Goal: Task Accomplishment & Management: Manage account settings

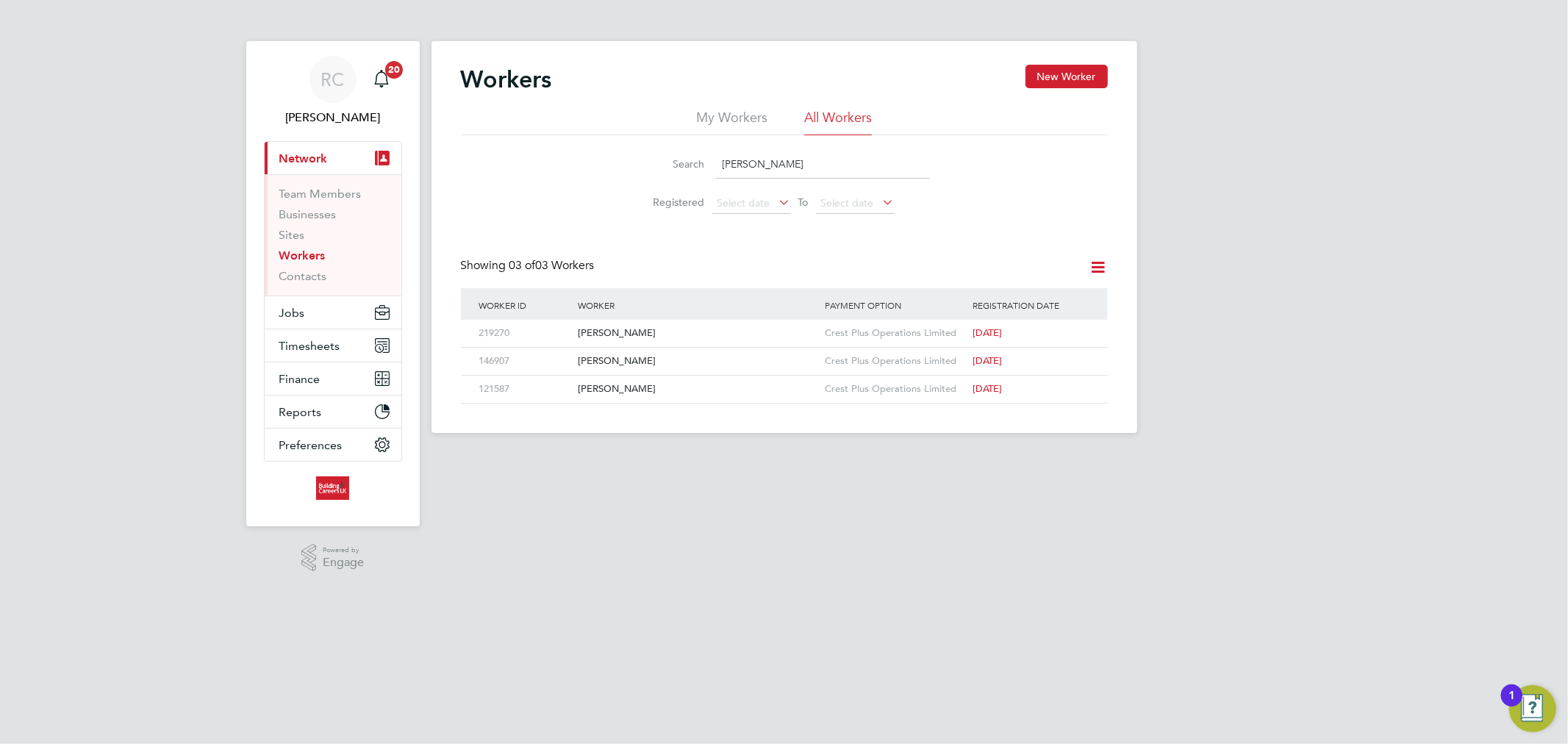
click at [777, 158] on input "[PERSON_NAME]" at bounding box center [823, 164] width 215 height 29
click at [324, 253] on link "Workers" at bounding box center [303, 255] width 46 height 14
click at [842, 130] on li "All Workers" at bounding box center [838, 122] width 68 height 26
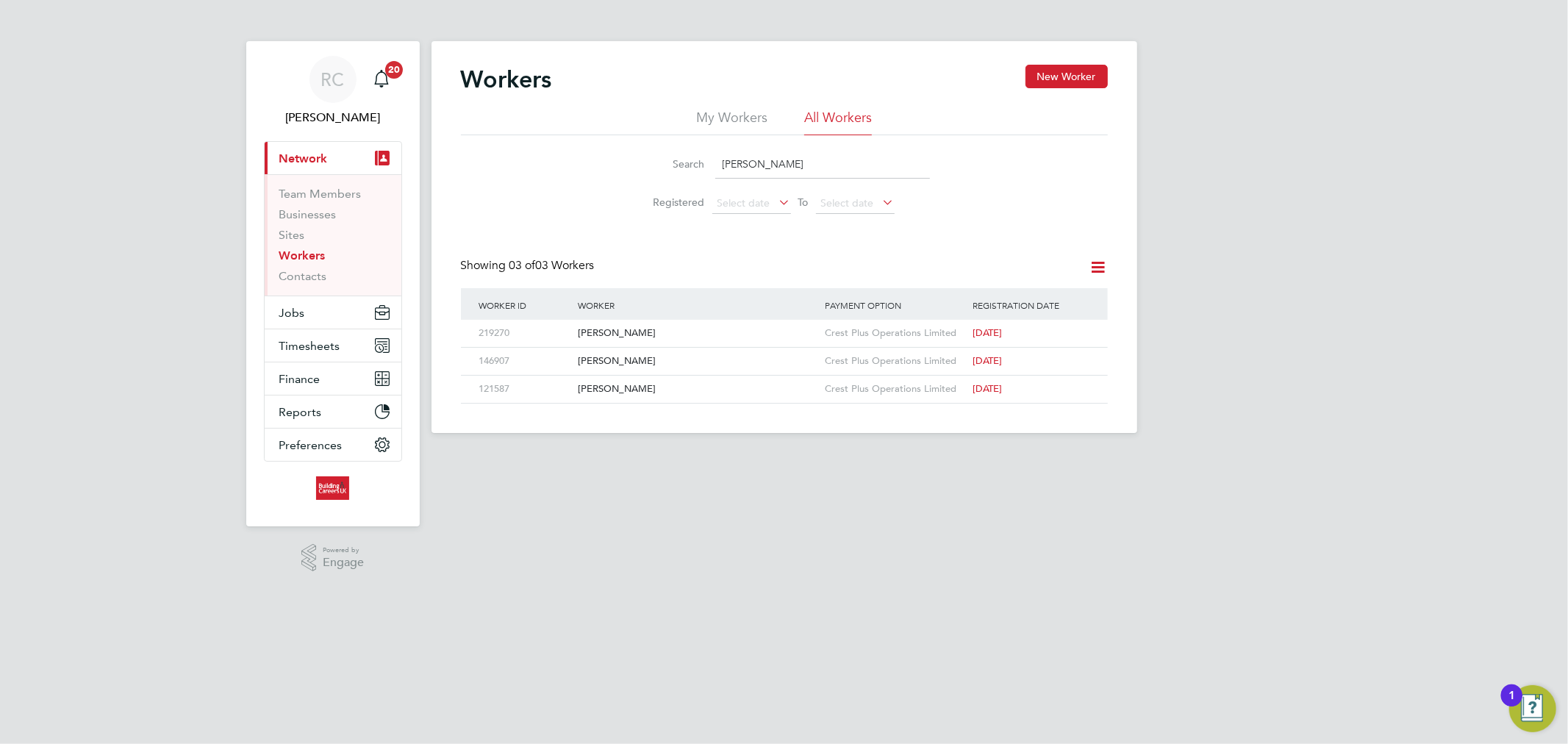
click at [606, 191] on div "Search [PERSON_NAME] Registered Select date To Select date" at bounding box center [784, 178] width 647 height 86
click at [591, 193] on div "Search [PERSON_NAME] Registered Select date To Select date" at bounding box center [784, 178] width 647 height 86
click at [663, 329] on div "[PERSON_NAME]" at bounding box center [698, 333] width 247 height 27
click at [335, 305] on button "Jobs" at bounding box center [333, 311] width 136 height 32
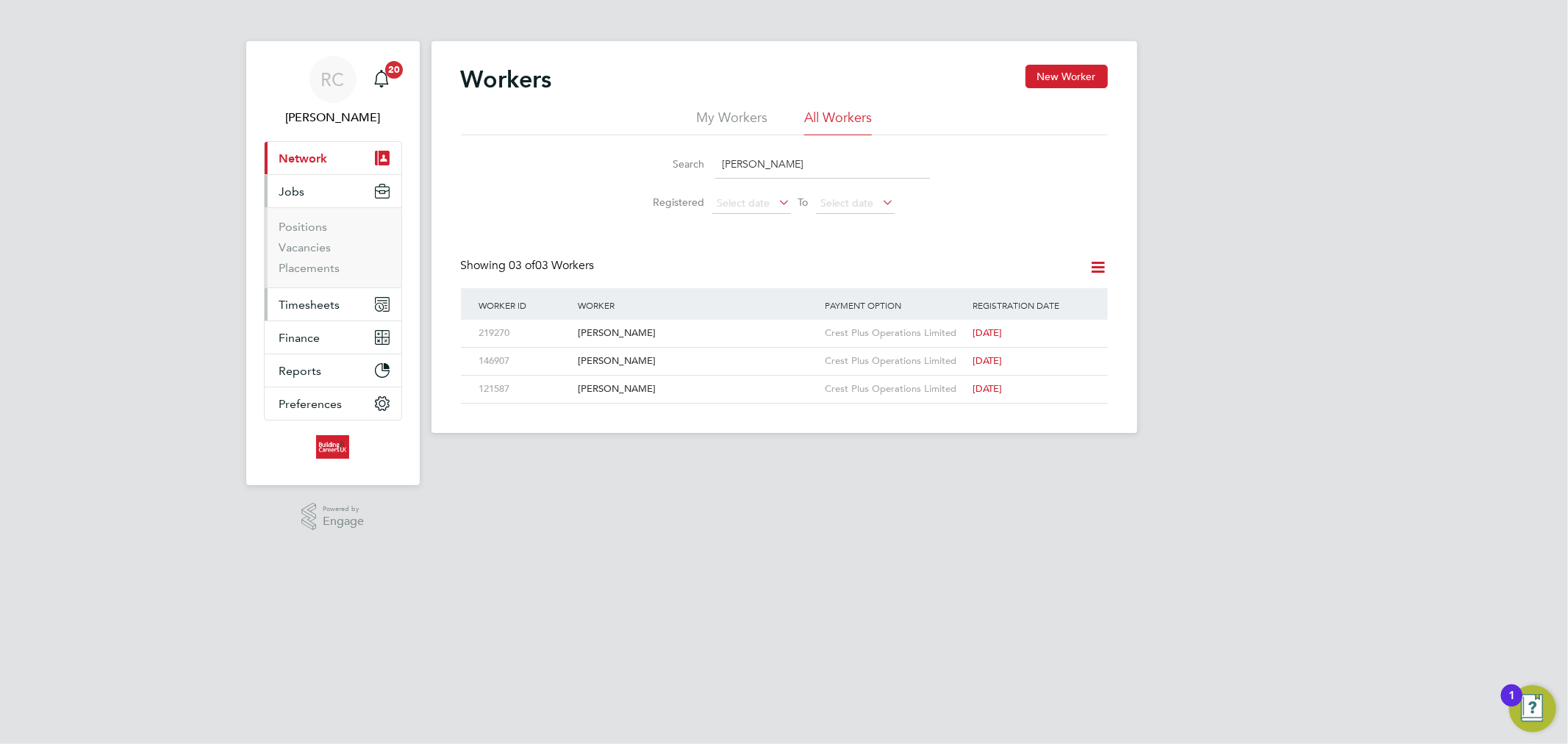
click at [327, 292] on button "Timesheets" at bounding box center [333, 303] width 136 height 32
click at [328, 265] on link "Timesheets" at bounding box center [309, 260] width 61 height 14
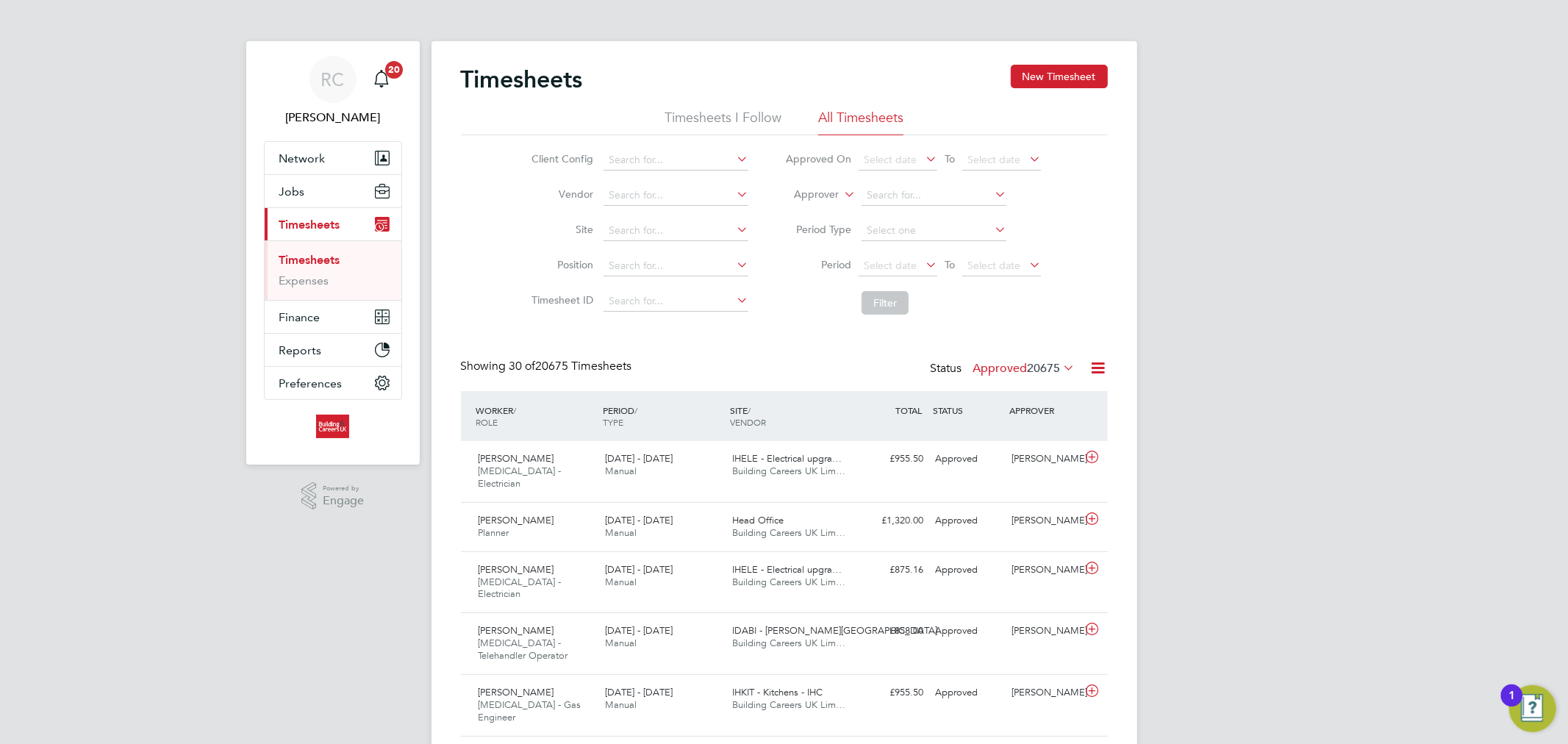
click at [922, 160] on icon at bounding box center [922, 158] width 0 height 20
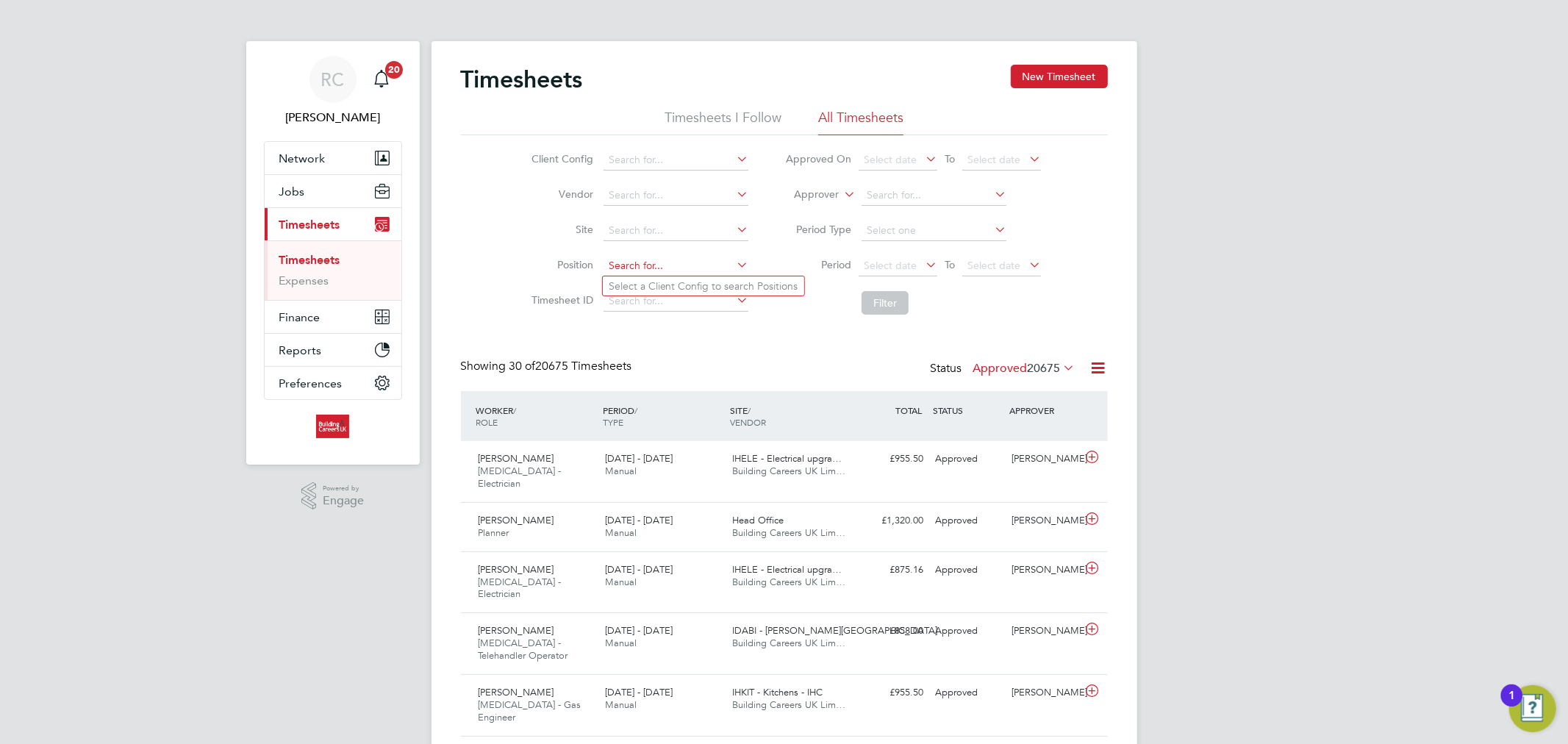
click at [652, 263] on input at bounding box center [676, 266] width 145 height 20
type input "a"
click at [1017, 81] on button "New Timesheet" at bounding box center [1060, 76] width 97 height 23
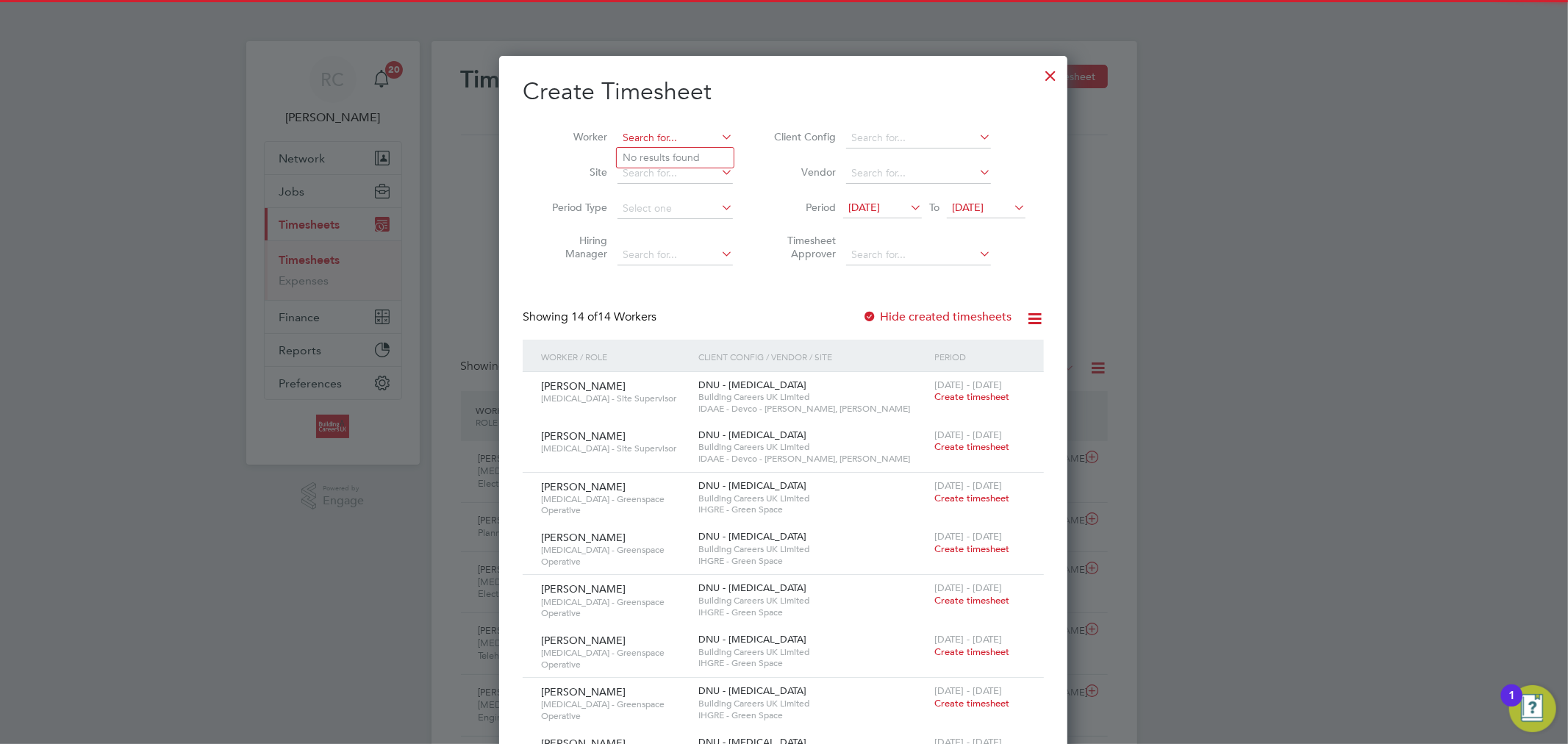
click at [656, 133] on input at bounding box center [675, 137] width 115 height 20
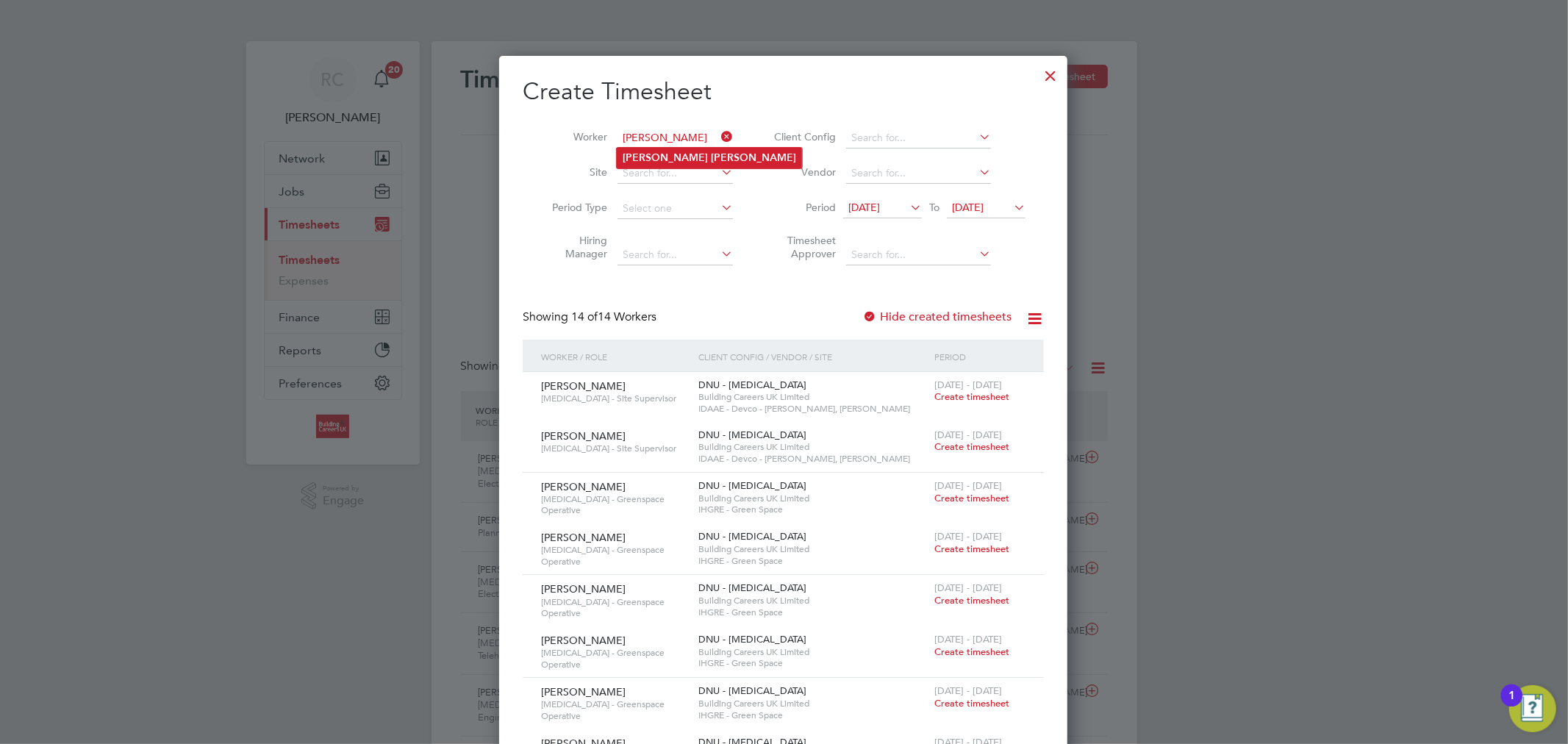
click at [693, 155] on li "[PERSON_NAME]" at bounding box center [710, 157] width 186 height 20
type input "[PERSON_NAME]"
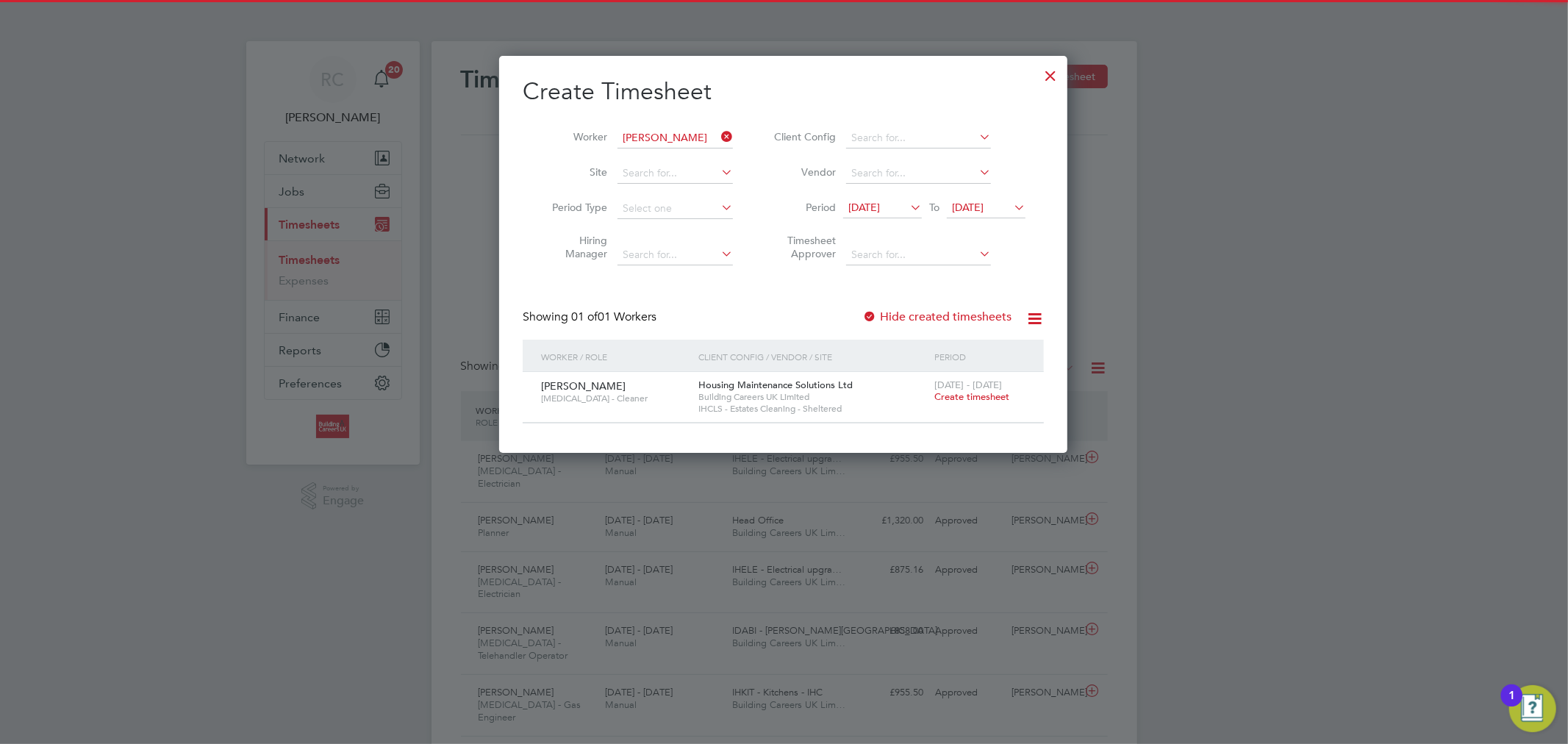
click at [864, 206] on span "[DATE]" at bounding box center [864, 208] width 32 height 14
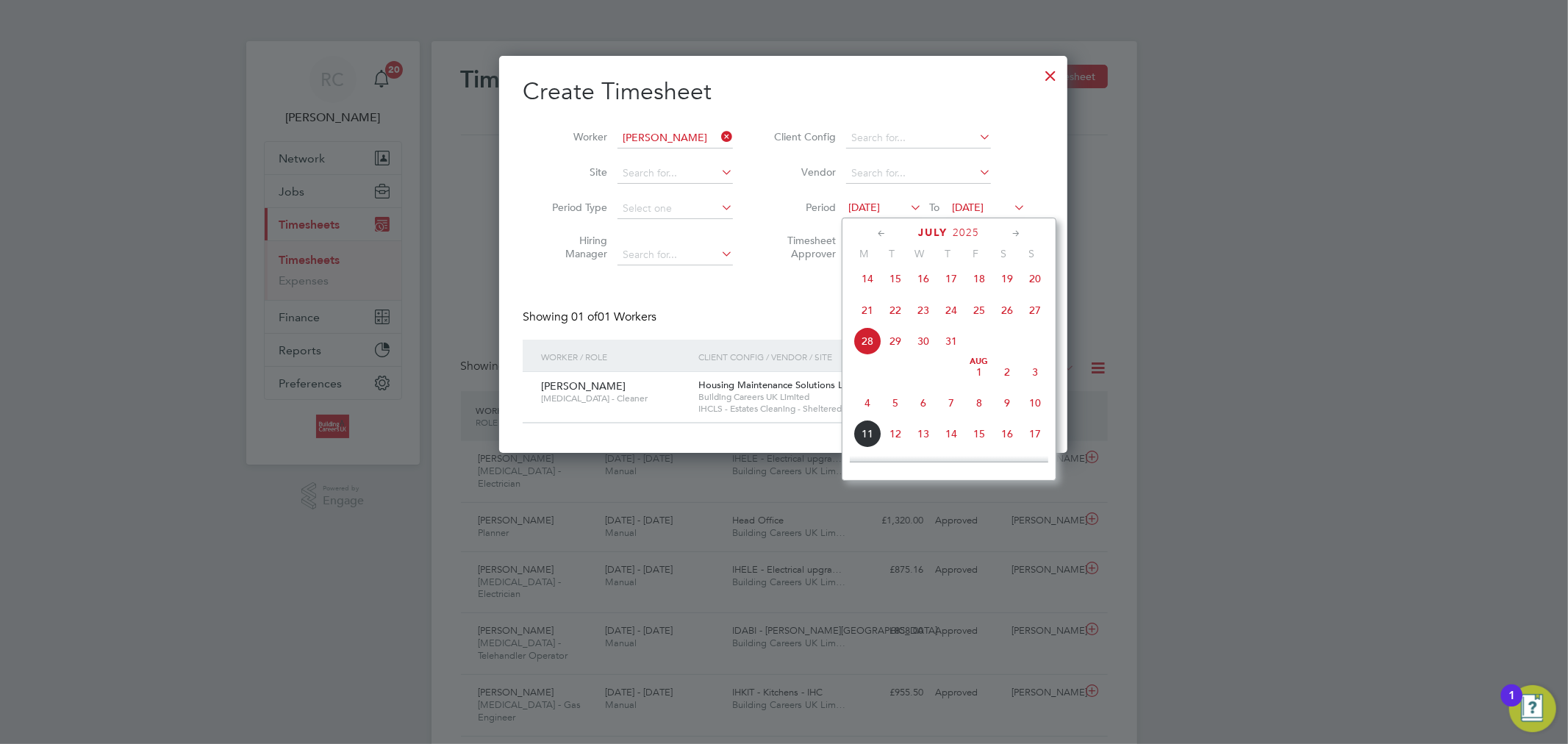
click at [869, 407] on span "4" at bounding box center [867, 402] width 28 height 28
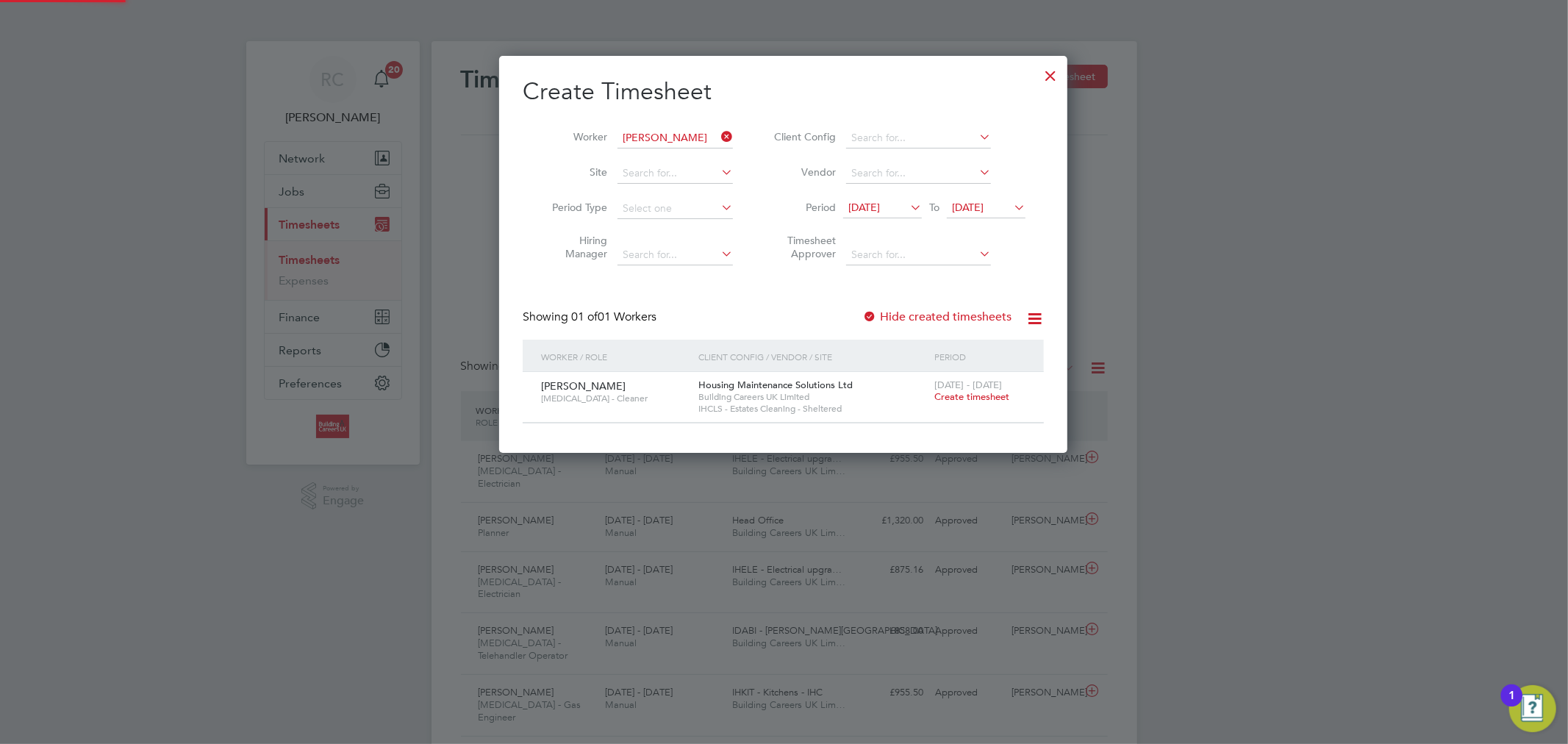
click at [963, 202] on span "[DATE]" at bounding box center [968, 208] width 32 height 14
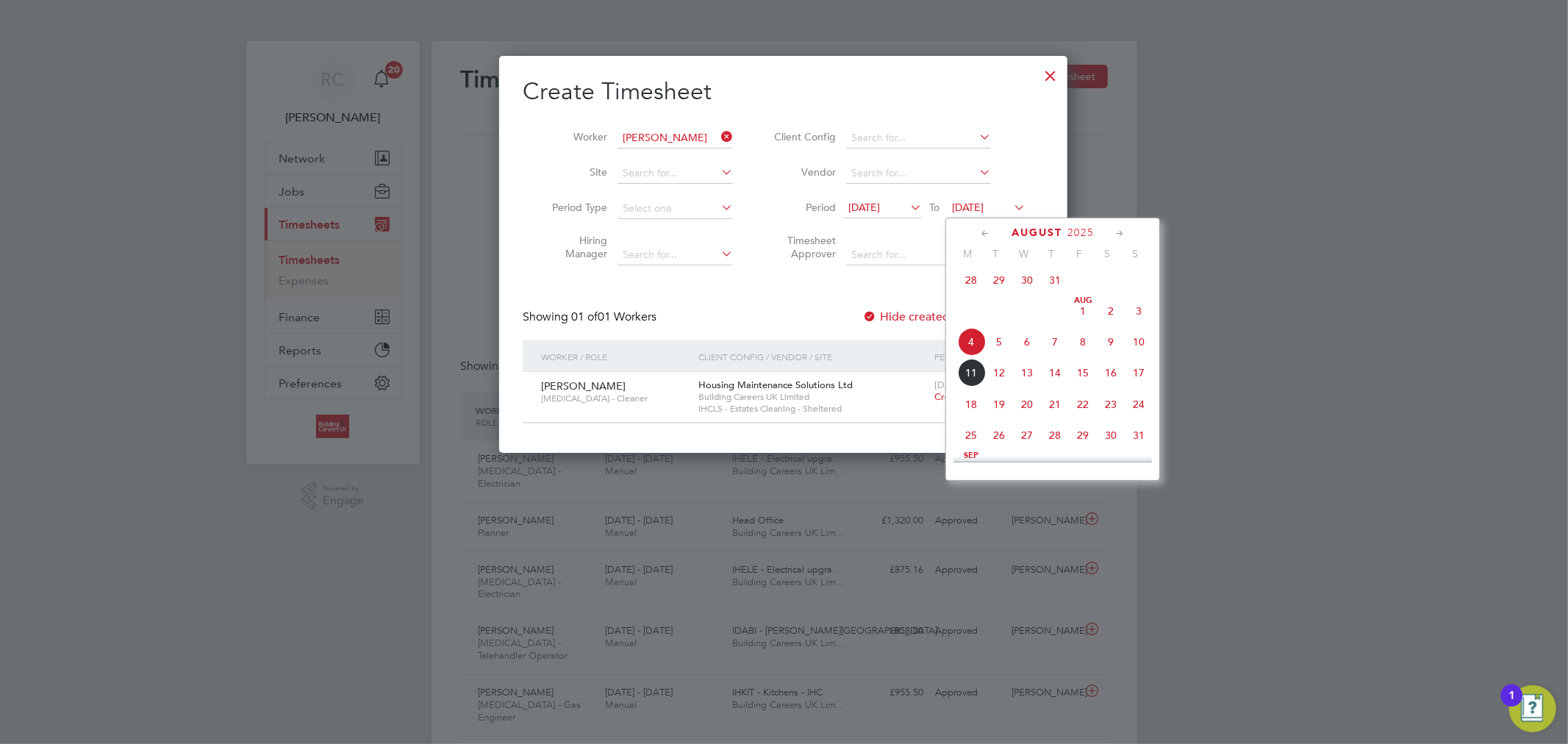
click at [1129, 347] on span "10" at bounding box center [1139, 341] width 28 height 28
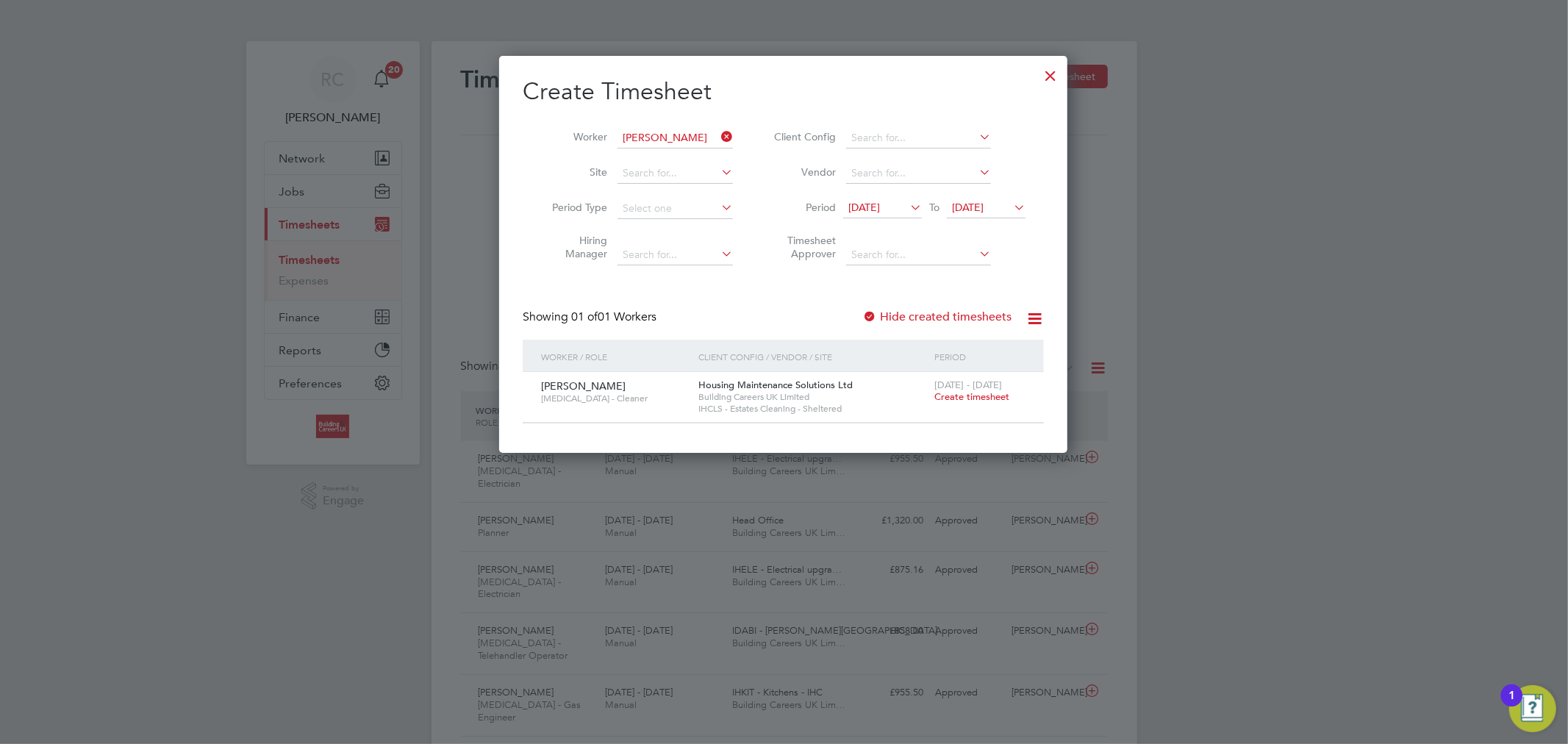
click at [1046, 72] on div at bounding box center [1050, 72] width 26 height 26
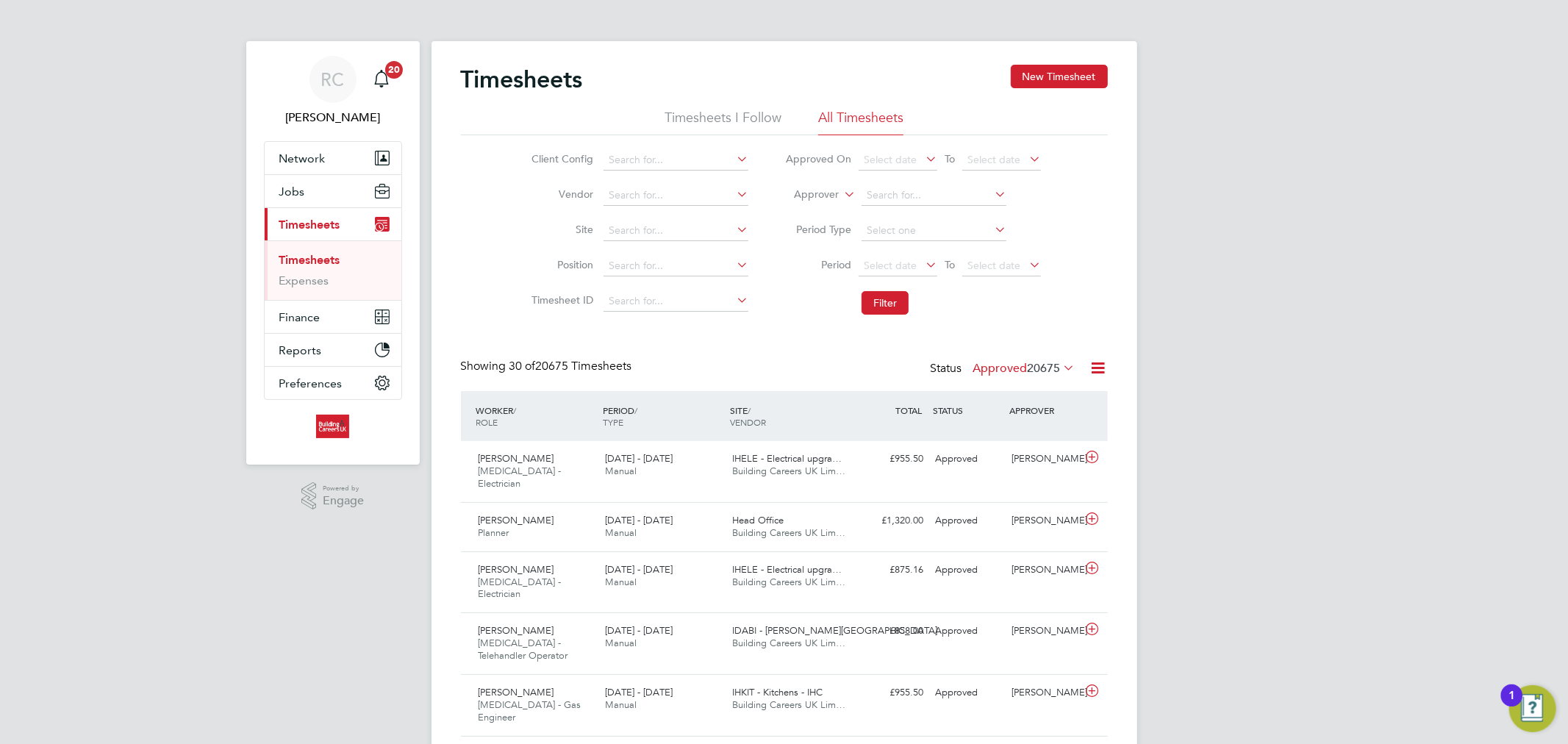
scroll to position [37, 128]
click at [327, 253] on link "Timesheets" at bounding box center [309, 260] width 61 height 14
drag, startPoint x: 1238, startPoint y: 223, endPoint x: 1238, endPoint y: 212, distance: 11.0
click at [684, 266] on input at bounding box center [676, 266] width 145 height 20
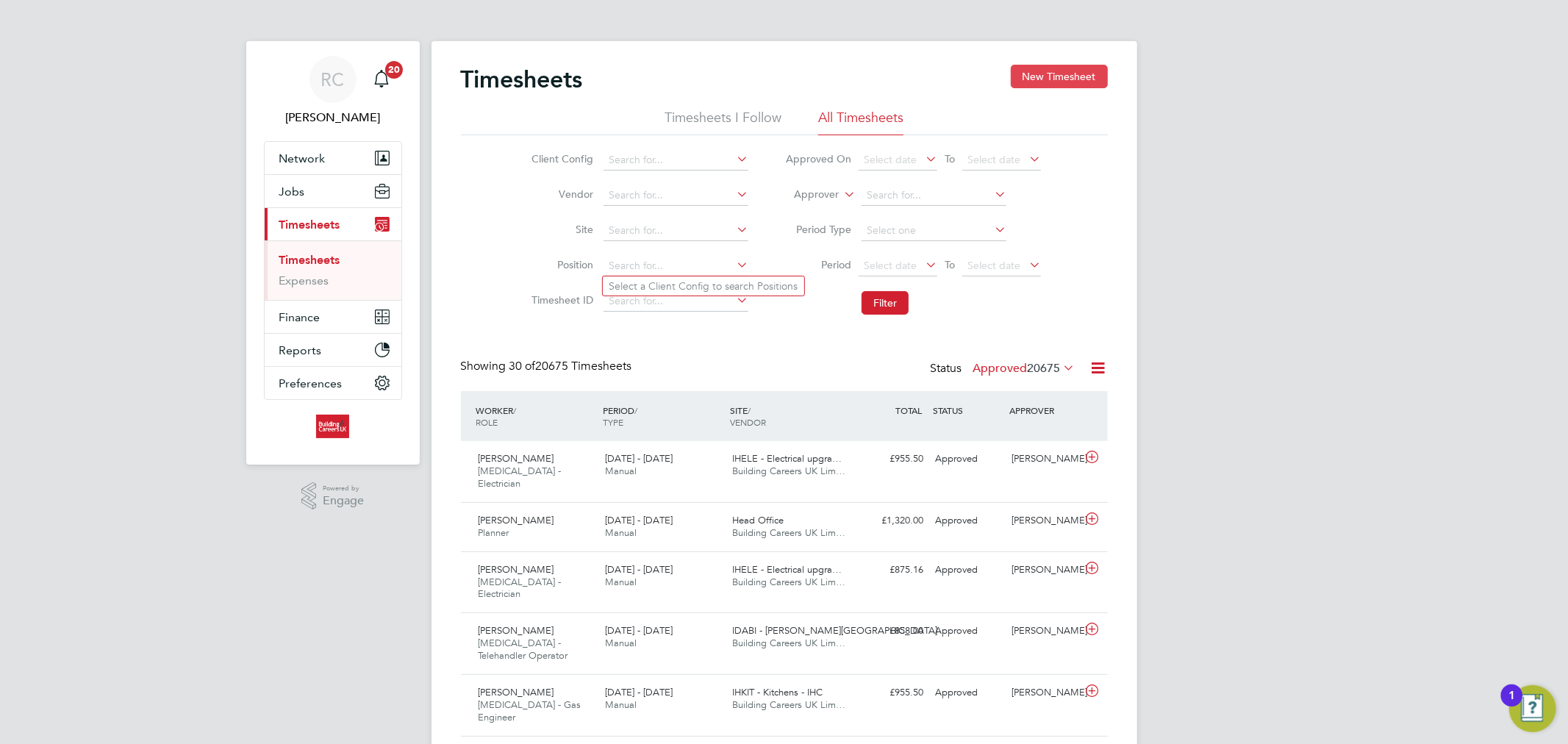
click at [1042, 72] on button "New Timesheet" at bounding box center [1060, 76] width 97 height 23
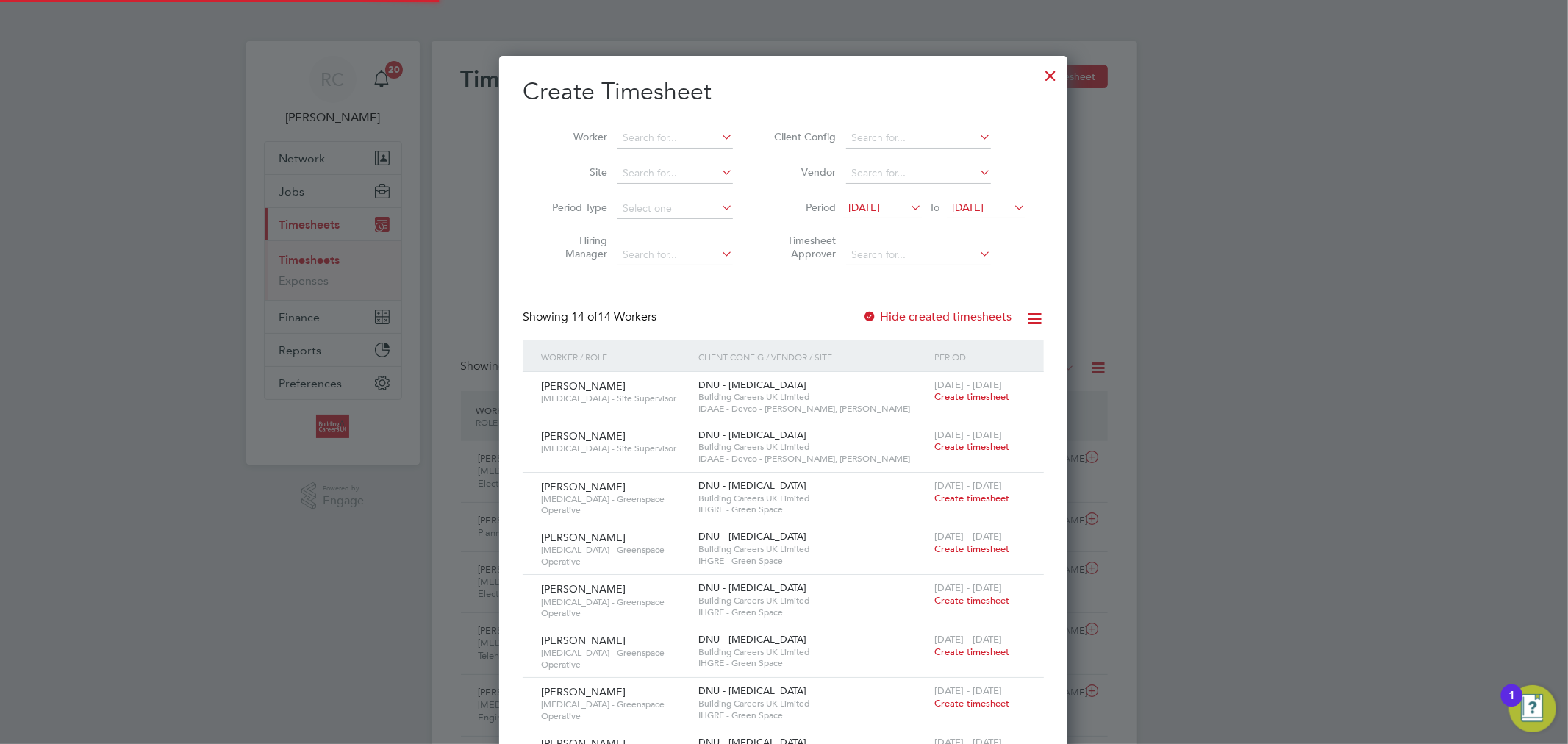
scroll to position [1608, 569]
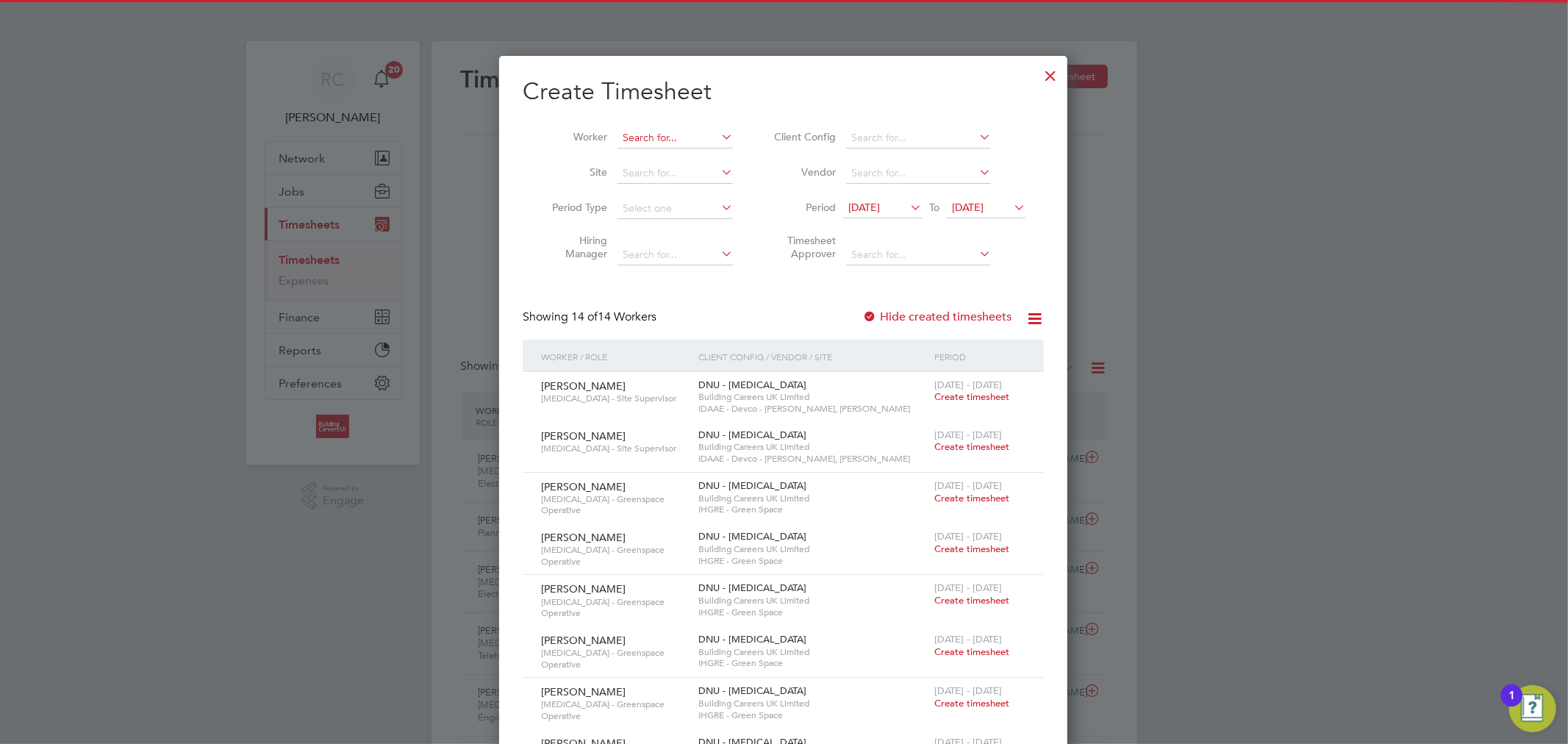
click at [692, 128] on input at bounding box center [675, 137] width 115 height 20
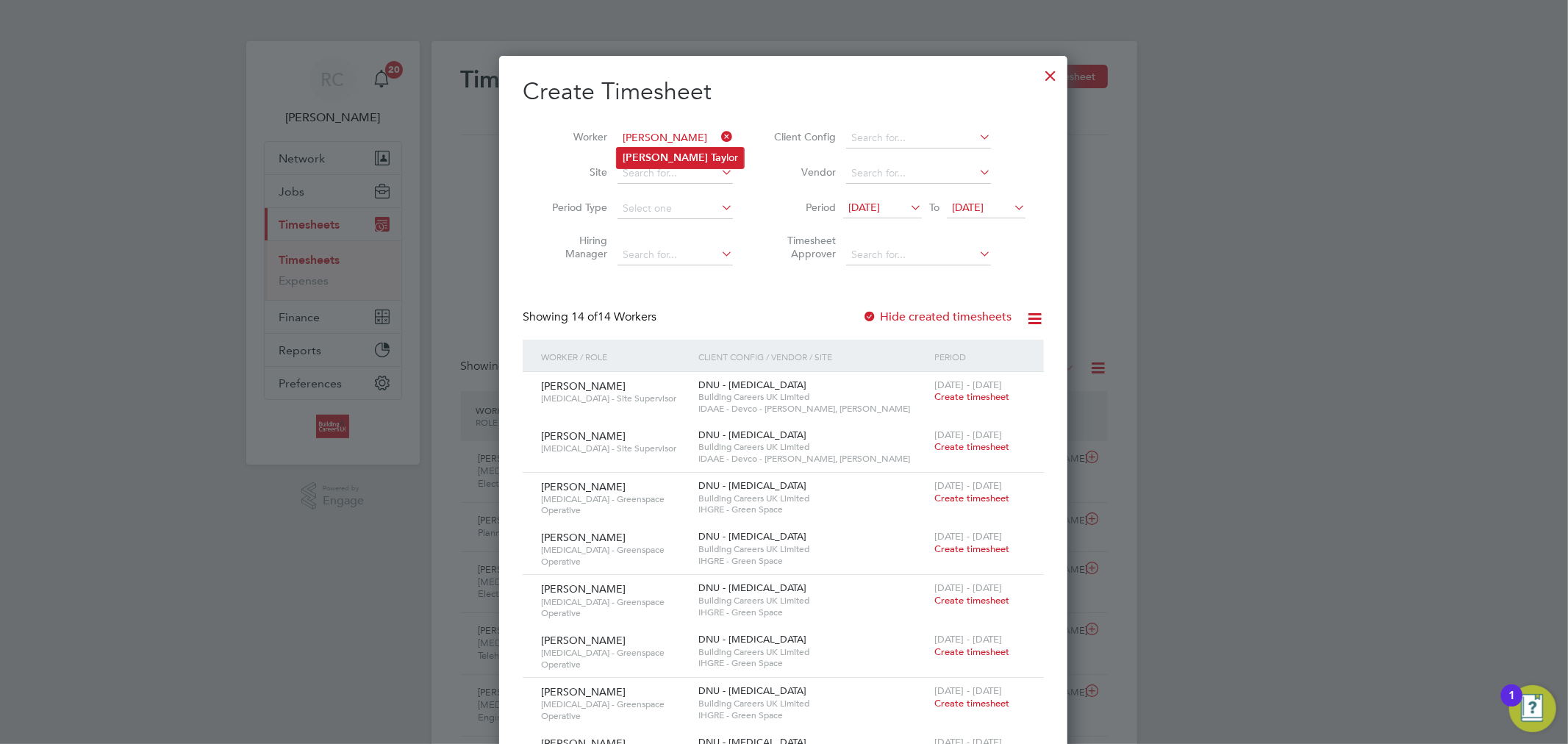
click at [665, 152] on li "[PERSON_NAME] [PERSON_NAME]" at bounding box center [681, 157] width 128 height 20
type input "[PERSON_NAME]"
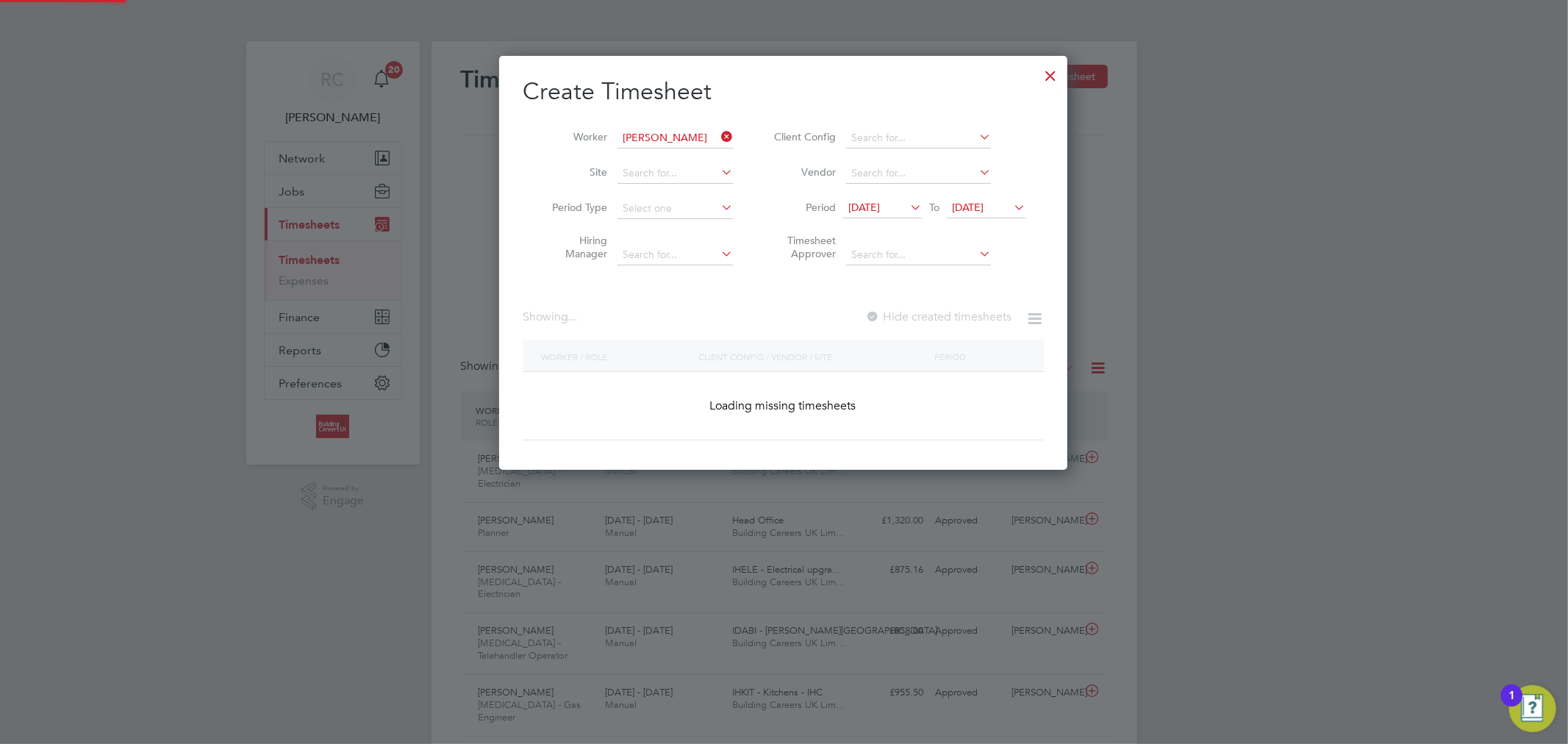
scroll to position [397, 569]
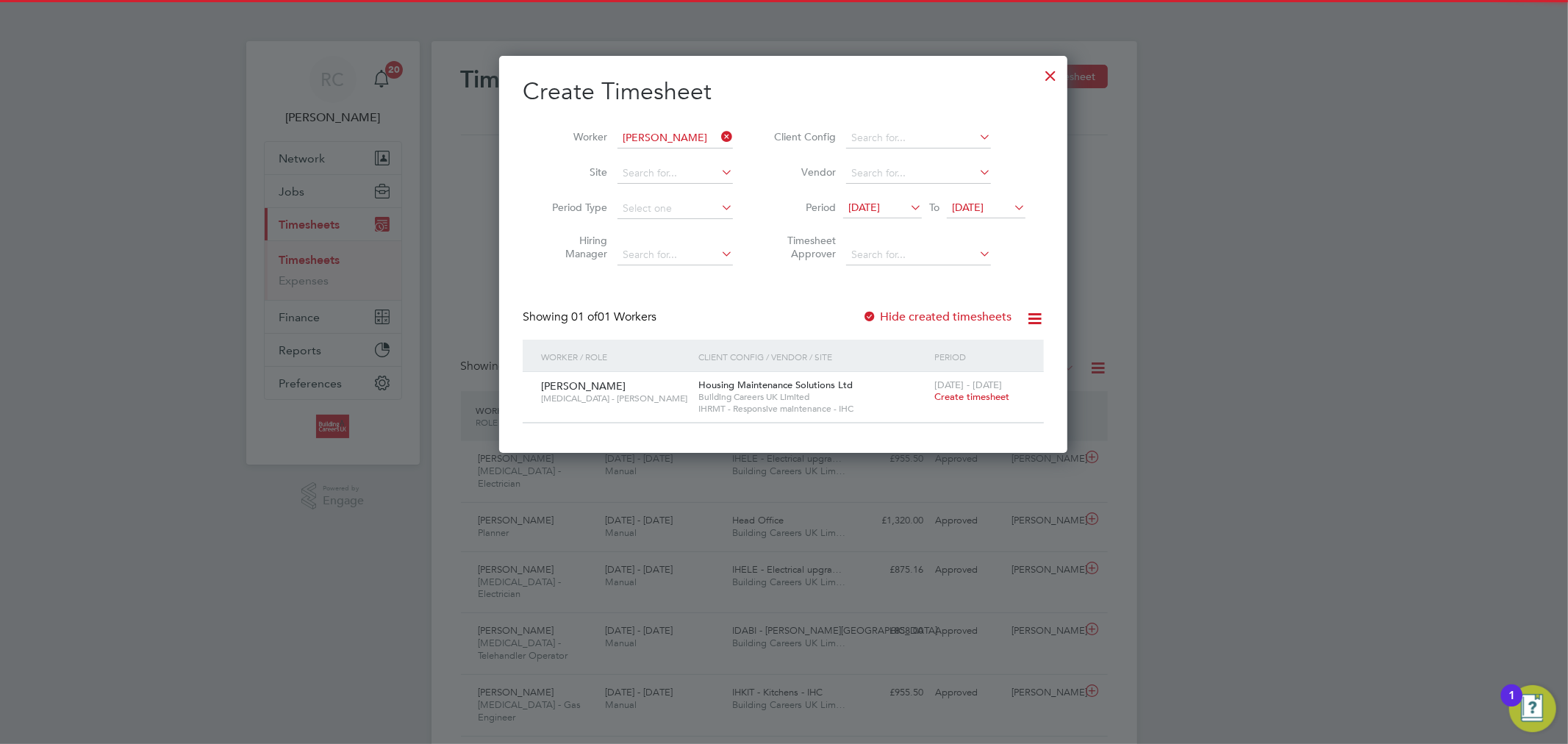
click at [873, 208] on span "[DATE]" at bounding box center [864, 208] width 32 height 14
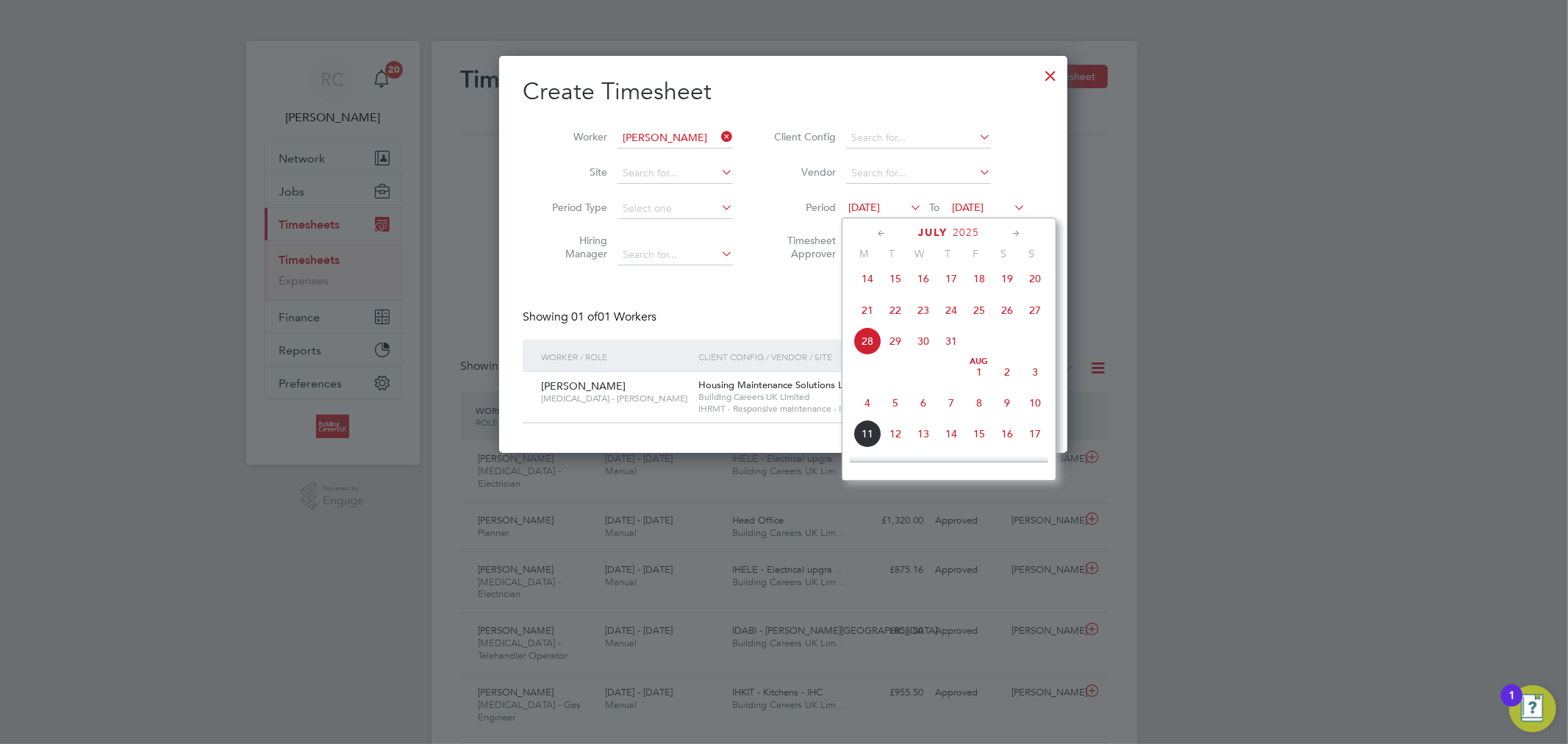
click at [869, 414] on span "4" at bounding box center [867, 402] width 28 height 28
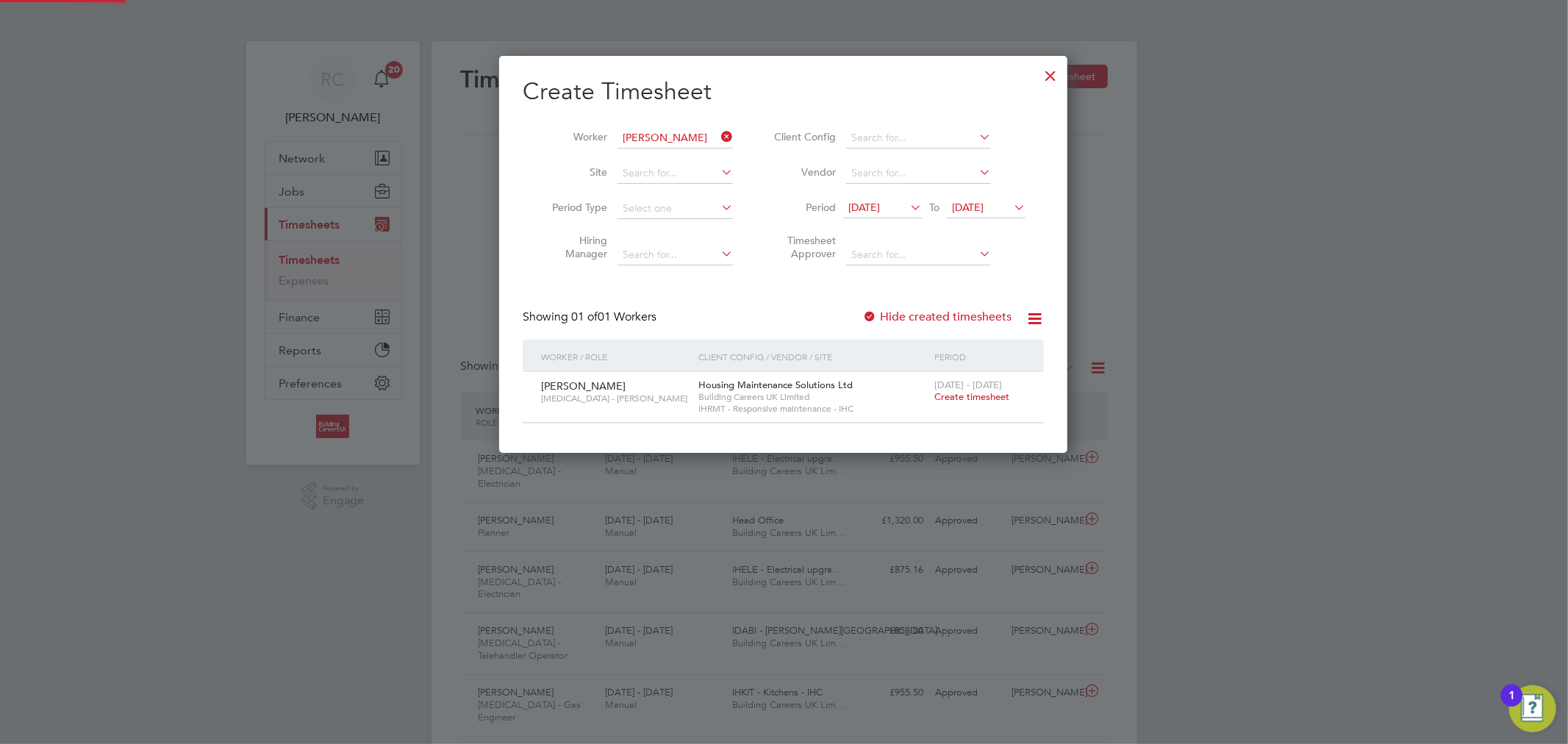
scroll to position [397, 569]
click at [956, 204] on span "[DATE]" at bounding box center [968, 208] width 32 height 14
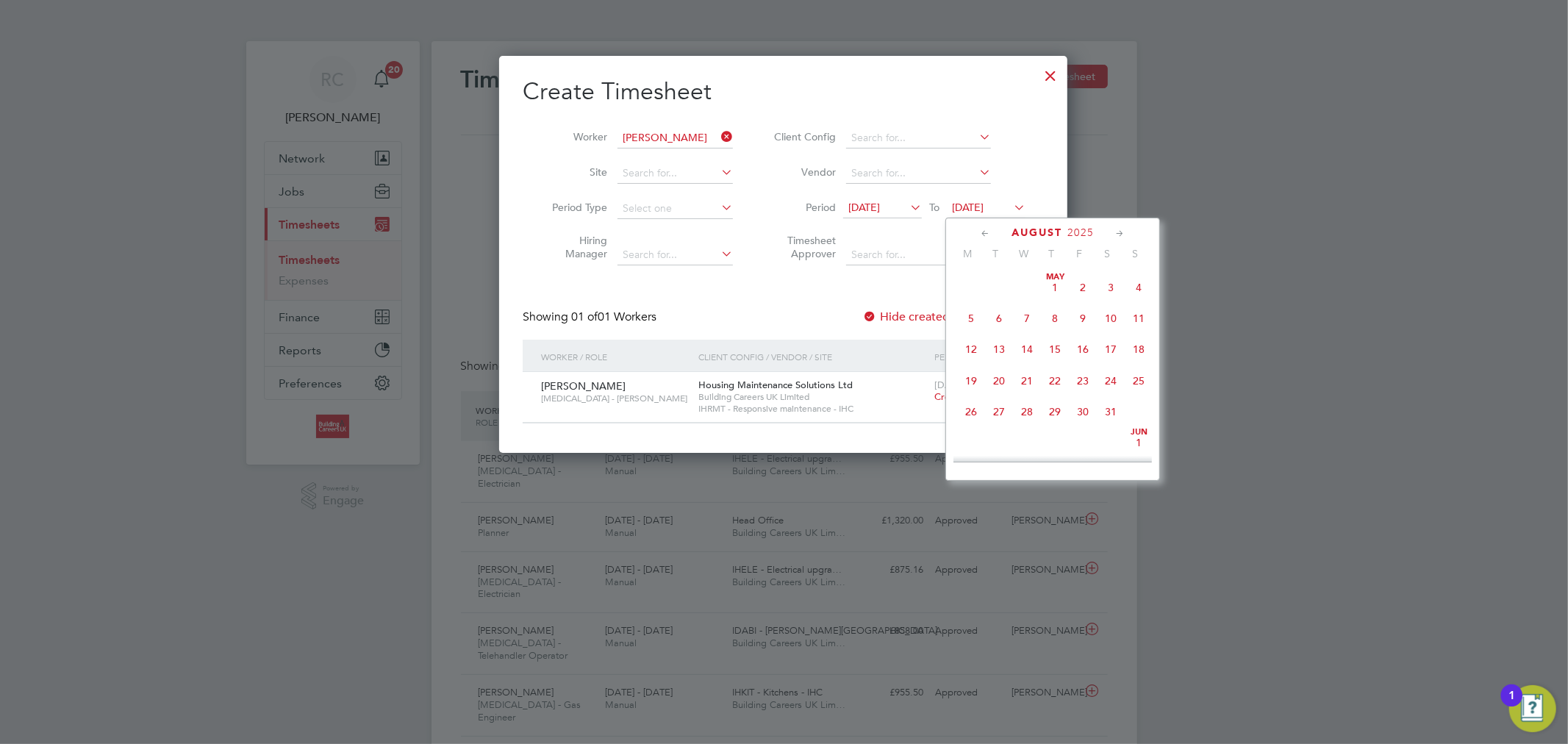
scroll to position [472, 0]
click at [1137, 346] on span "10" at bounding box center [1139, 341] width 28 height 28
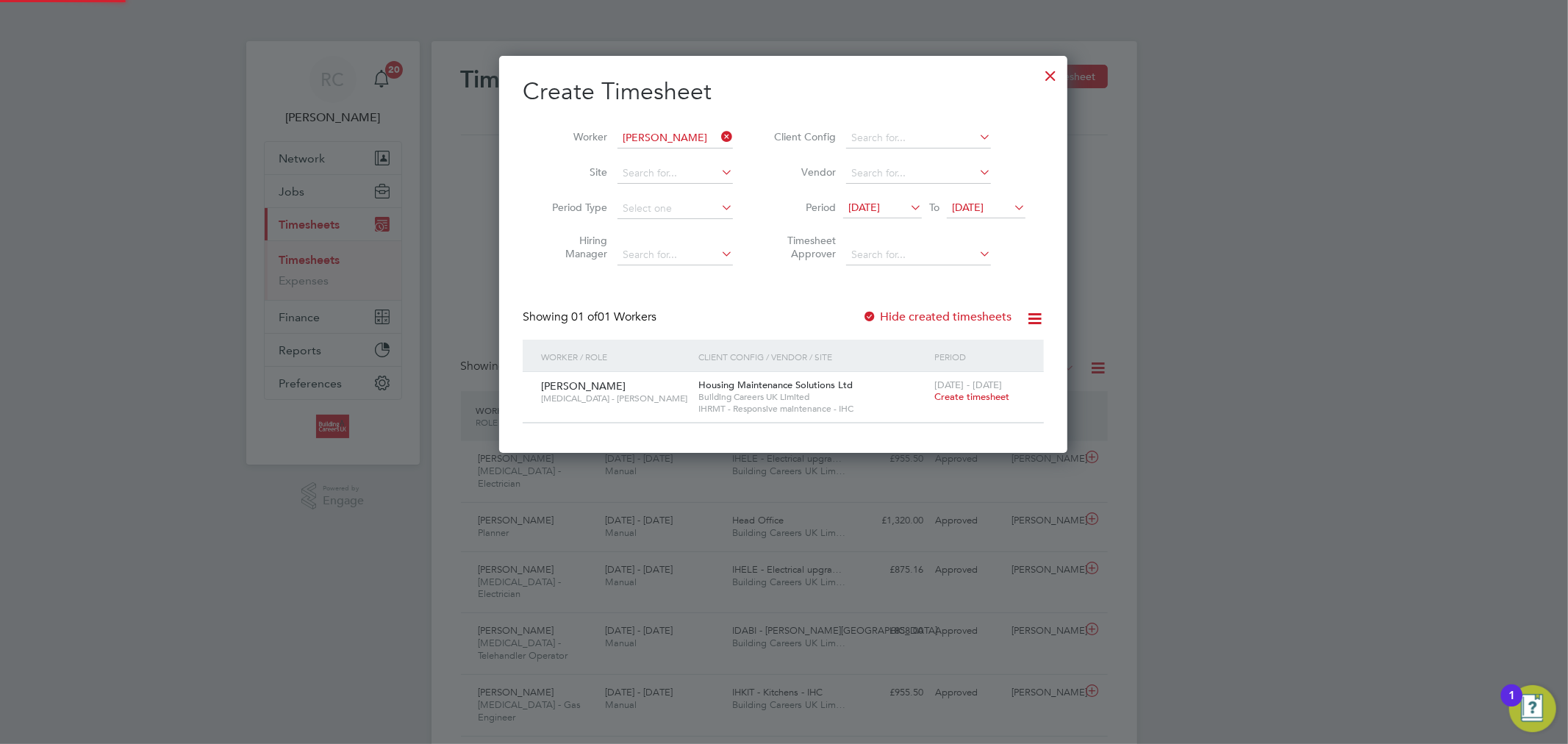
scroll to position [397, 569]
click at [957, 400] on span "Create timesheet" at bounding box center [973, 396] width 75 height 13
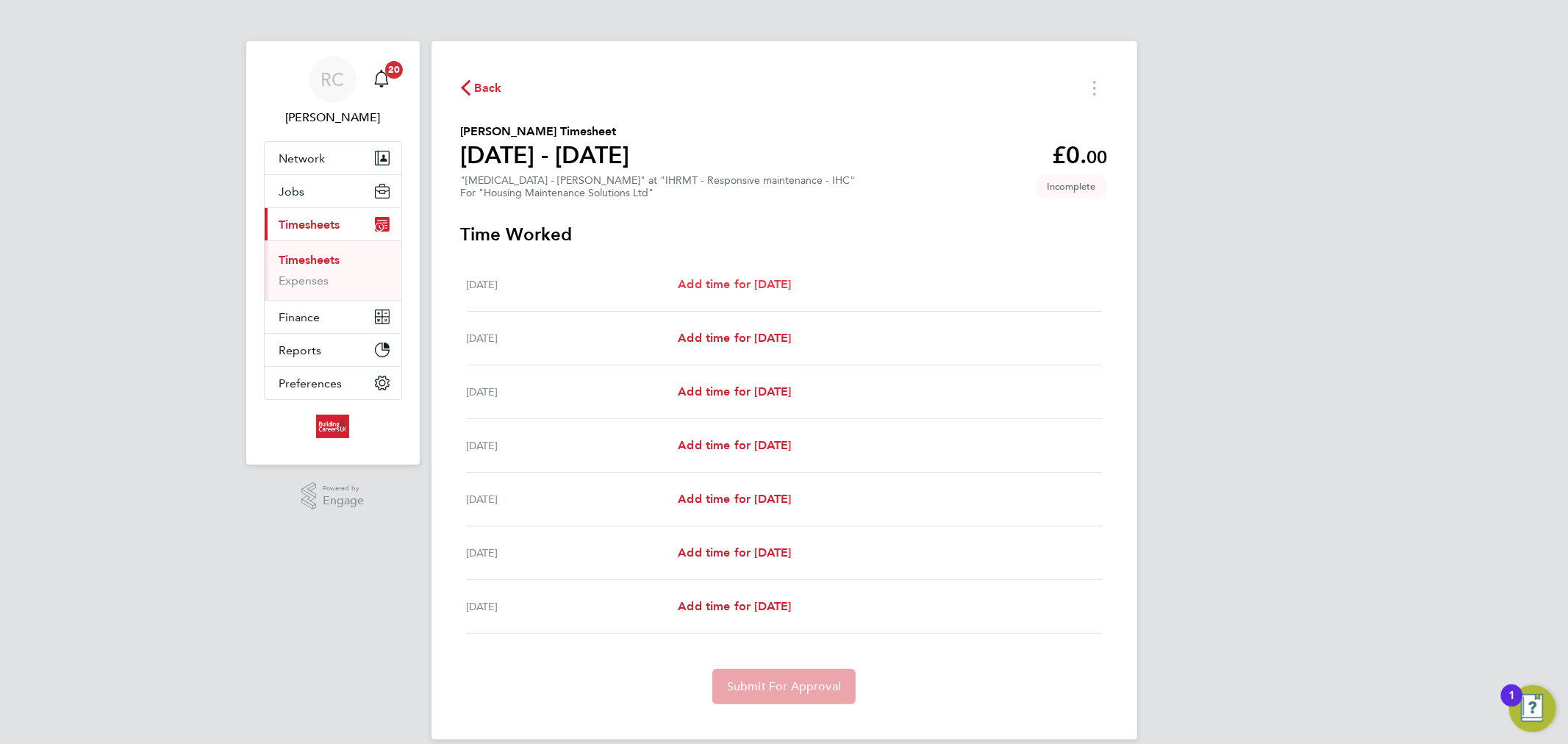
click at [744, 287] on span "Add time for [DATE]" at bounding box center [734, 284] width 113 height 14
select select "30"
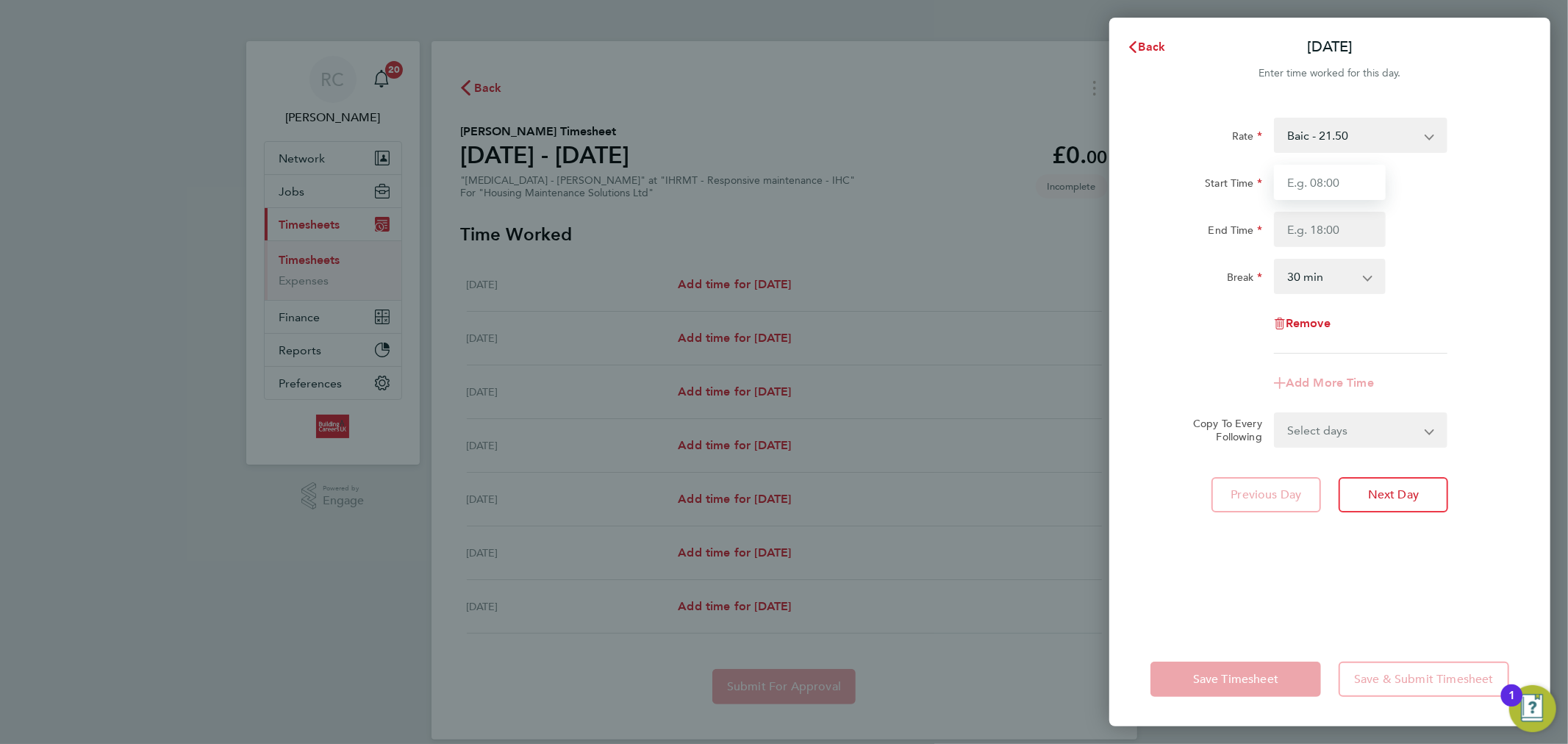
click at [1310, 184] on input "Start Time" at bounding box center [1330, 182] width 112 height 36
type input "08:00"
click at [1321, 226] on input "End Time" at bounding box center [1330, 229] width 112 height 36
type input "16:30"
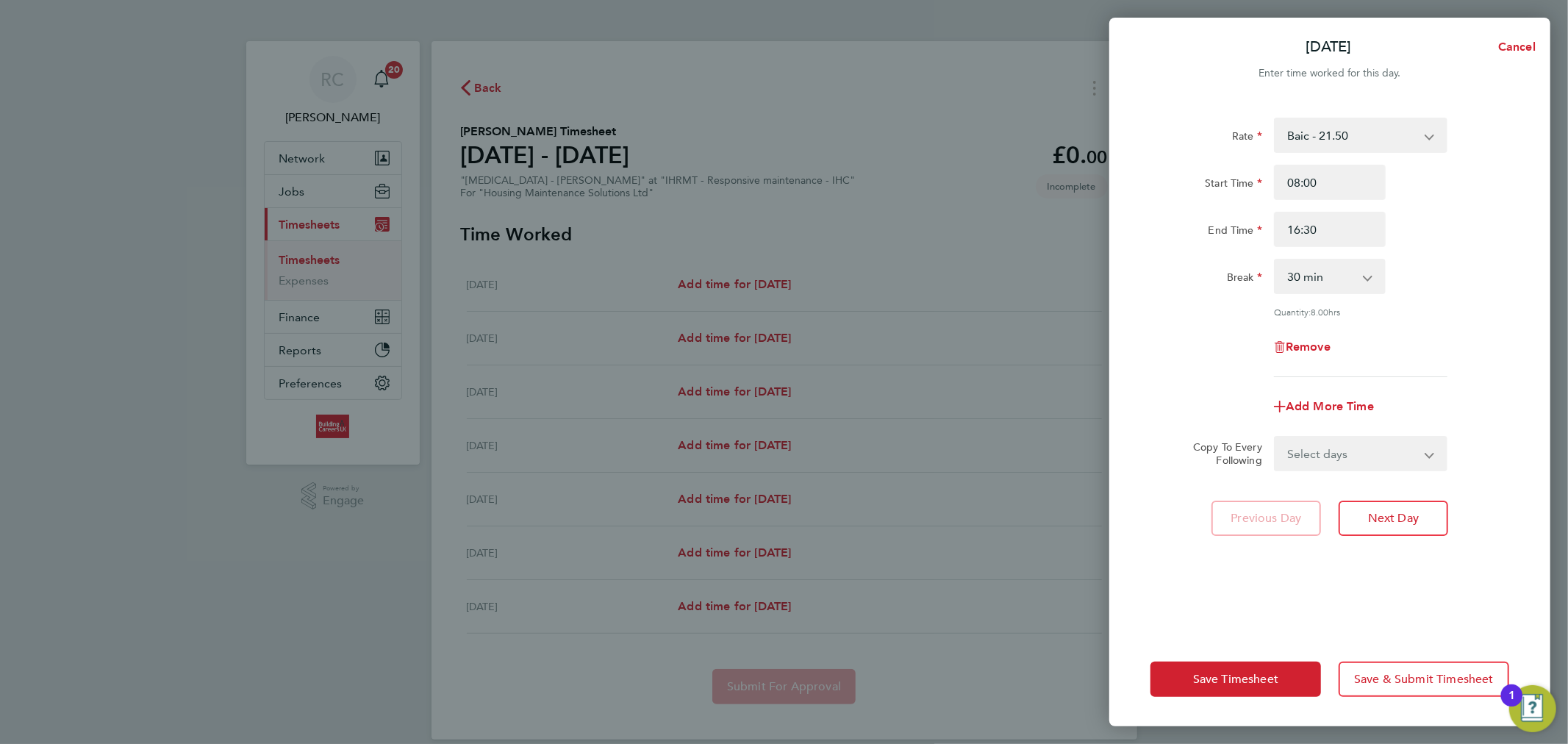
click at [1437, 214] on div "End Time 16:30" at bounding box center [1329, 229] width 370 height 36
click at [1480, 263] on div "Break 0 min 15 min 30 min 45 min 60 min 75 min 90 min" at bounding box center [1329, 276] width 370 height 36
click at [1361, 449] on select "Select days Day Weekday (Mon-Fri) Weekend (Sat-Sun) [DATE] [DATE] [DATE] [DATE]…" at bounding box center [1352, 452] width 155 height 32
click at [1439, 345] on div "Remove" at bounding box center [1329, 347] width 370 height 36
click at [1281, 676] on button "Save Timesheet" at bounding box center [1235, 678] width 170 height 36
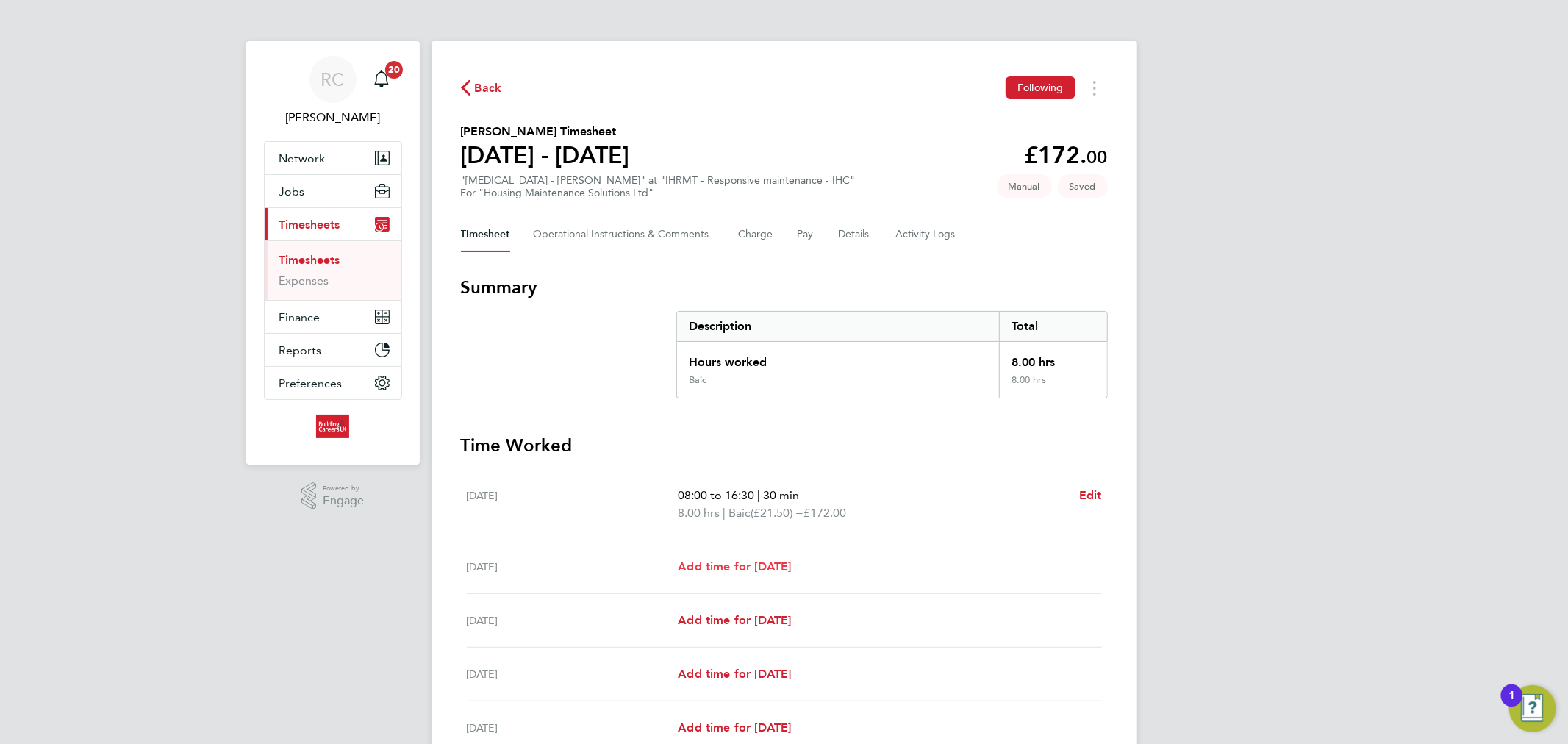
click at [769, 564] on span "Add time for [DATE]" at bounding box center [734, 566] width 113 height 14
select select "30"
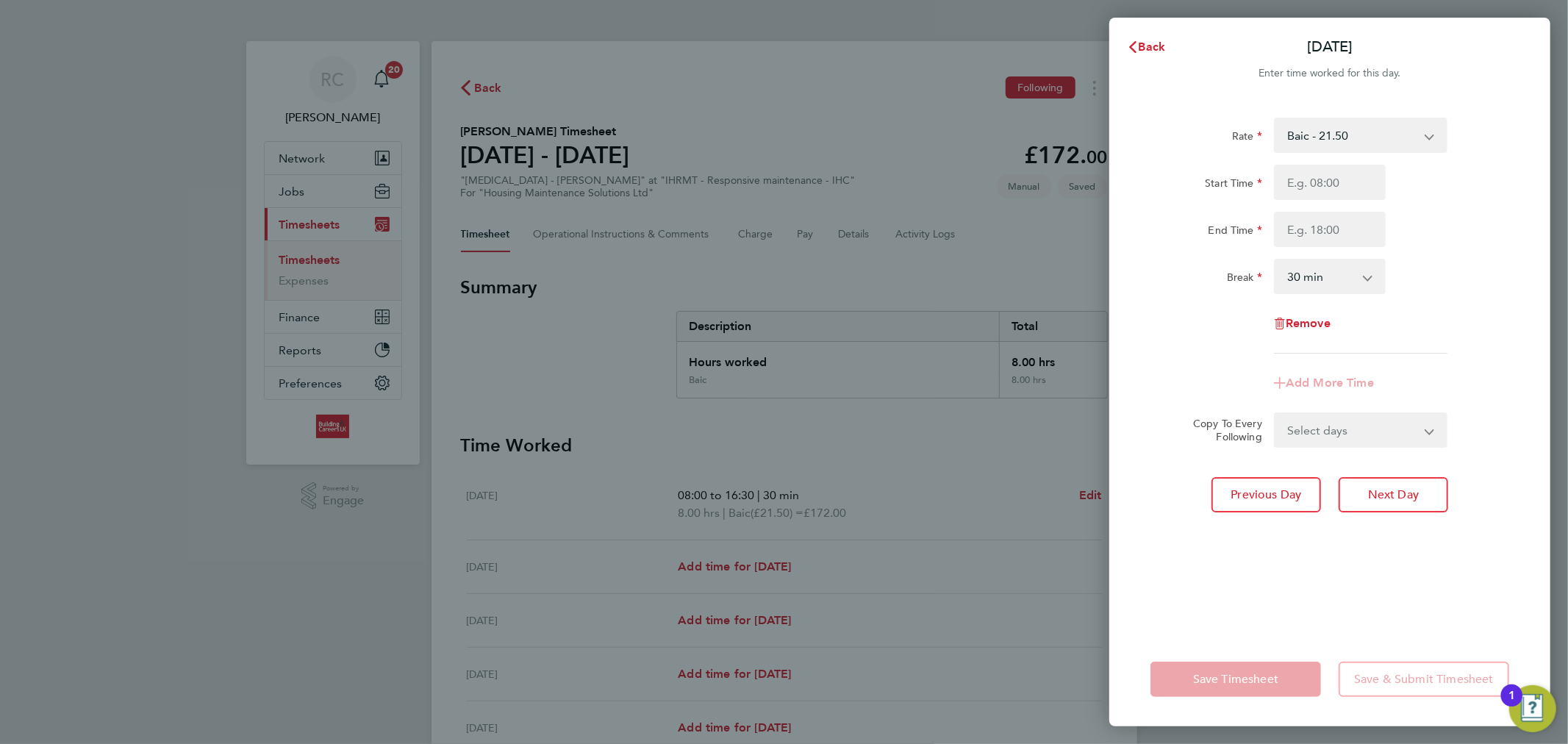
click at [974, 471] on div "Back [DATE] Enter time worked for this day. Rate Baic - 21.50 Start Time End Ti…" at bounding box center [784, 372] width 1568 height 744
click at [1150, 53] on span "Back" at bounding box center [1152, 46] width 27 height 14
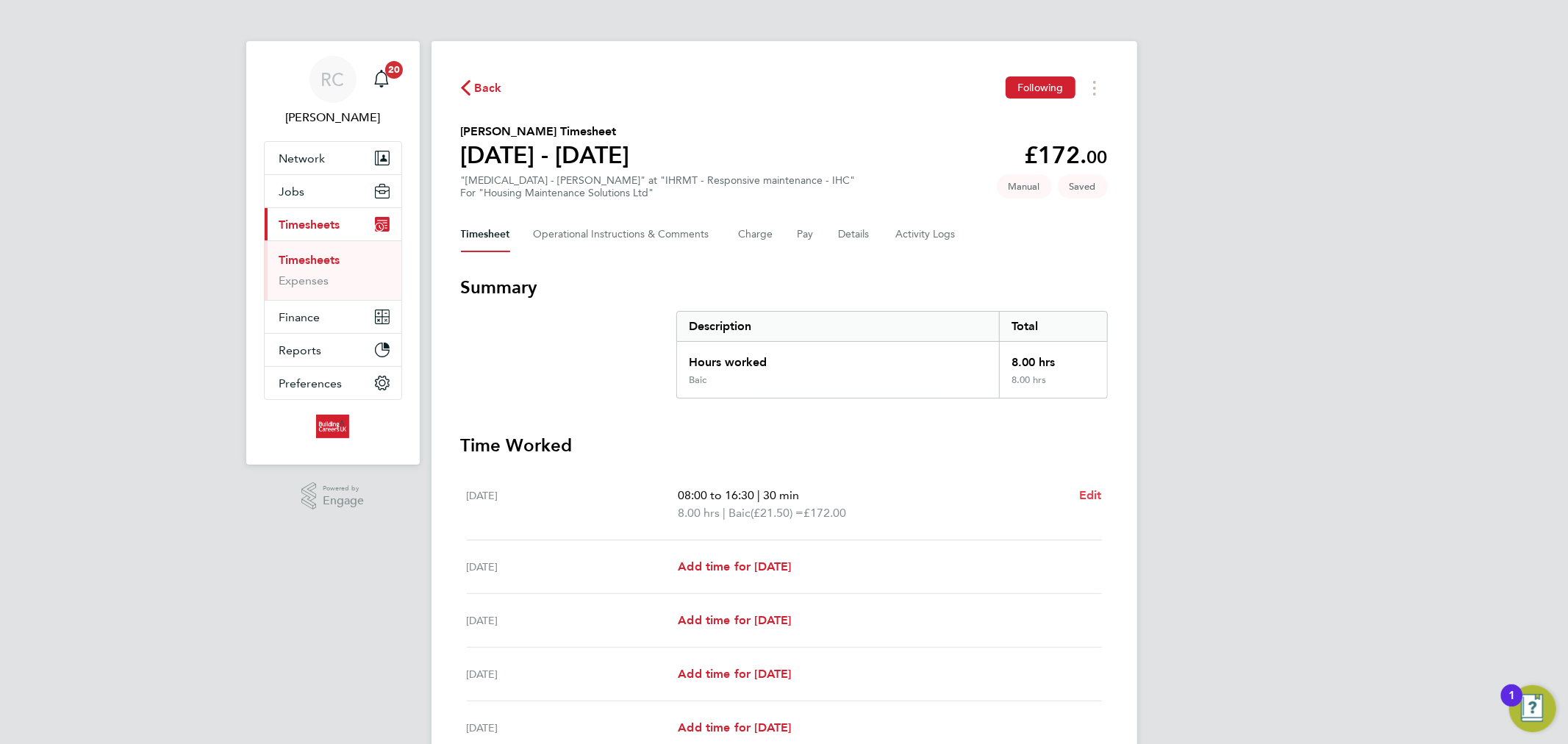
click at [1088, 491] on span "Edit" at bounding box center [1090, 495] width 23 height 14
select select "30"
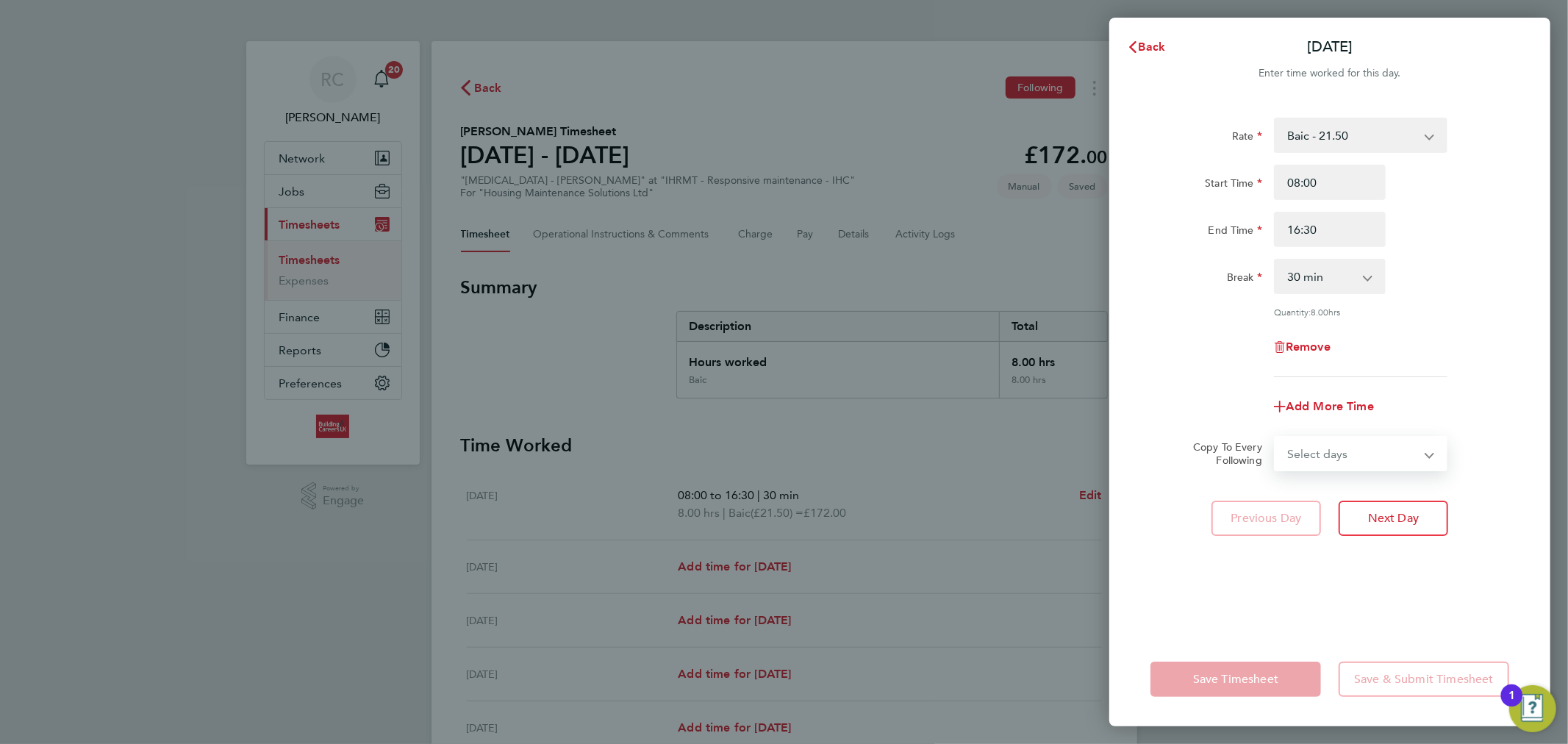
click at [1338, 465] on select "Select days Day Weekday (Mon-Fri) Weekend (Sat-Sun) [DATE] [DATE] [DATE] [DATE]…" at bounding box center [1352, 452] width 155 height 32
select select "WEEKDAY"
click at [1275, 437] on select "Select days Day Weekday (Mon-Fri) Weekend (Sat-Sun) [DATE] [DATE] [DATE] [DATE]…" at bounding box center [1352, 452] width 155 height 32
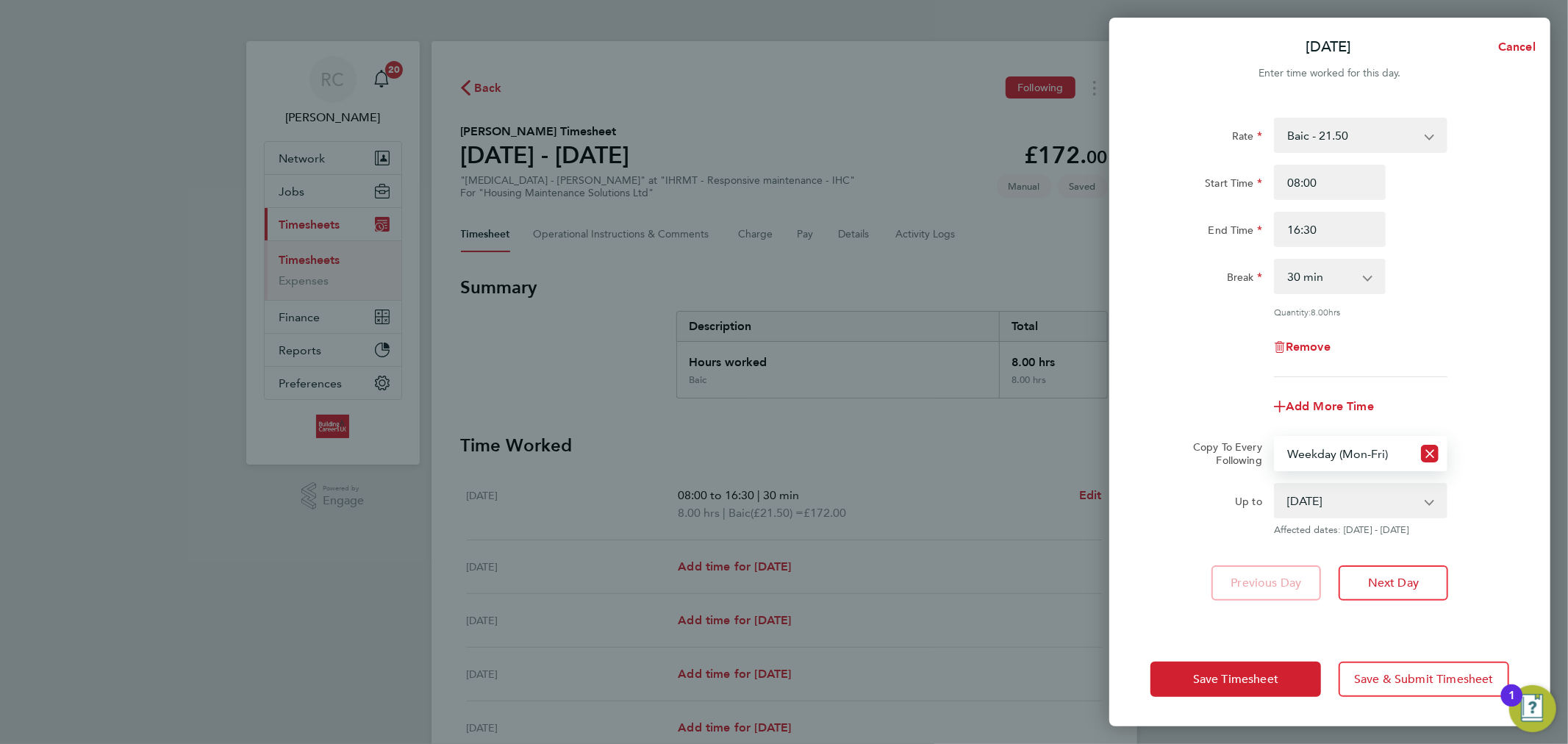
click at [1319, 501] on select "[DATE] [DATE] [DATE] [DATE] [DATE] [DATE]" at bounding box center [1351, 500] width 153 height 32
select select "[DATE]"
click at [1275, 484] on select "[DATE] [DATE] [DATE] [DATE] [DATE] [DATE]" at bounding box center [1351, 500] width 153 height 32
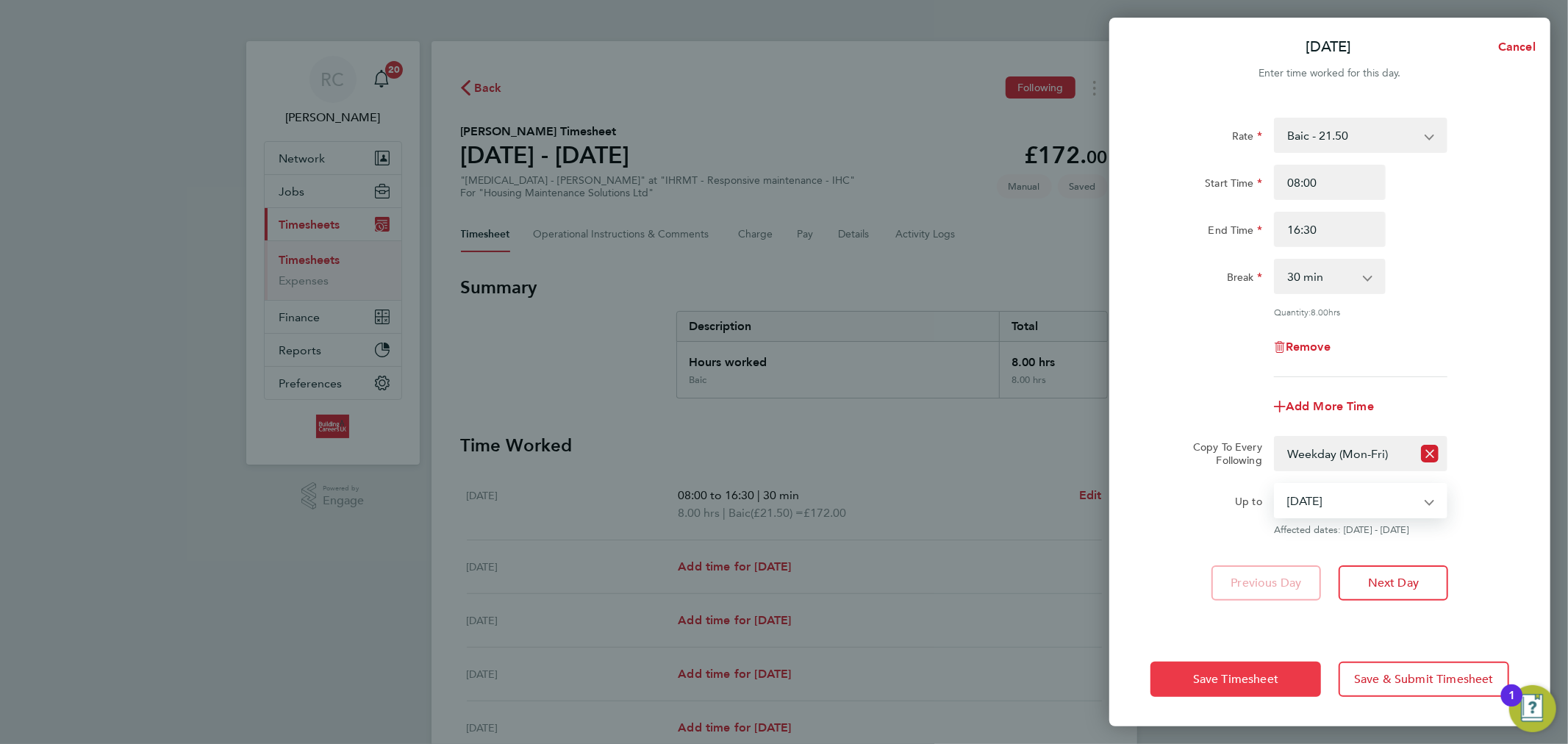
click at [1272, 683] on span "Save Timesheet" at bounding box center [1235, 678] width 85 height 14
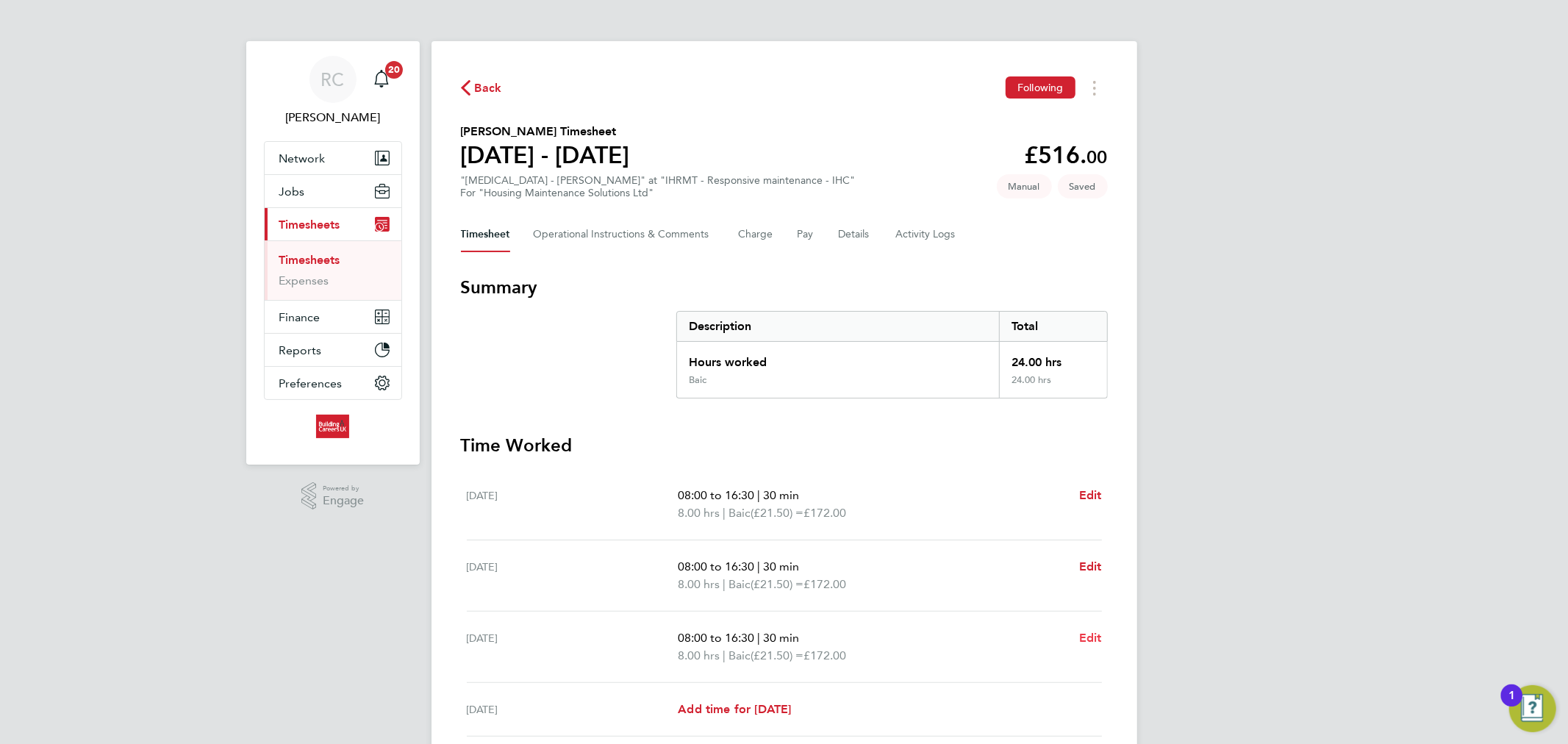
click at [1098, 635] on span "Edit" at bounding box center [1090, 637] width 23 height 14
select select "30"
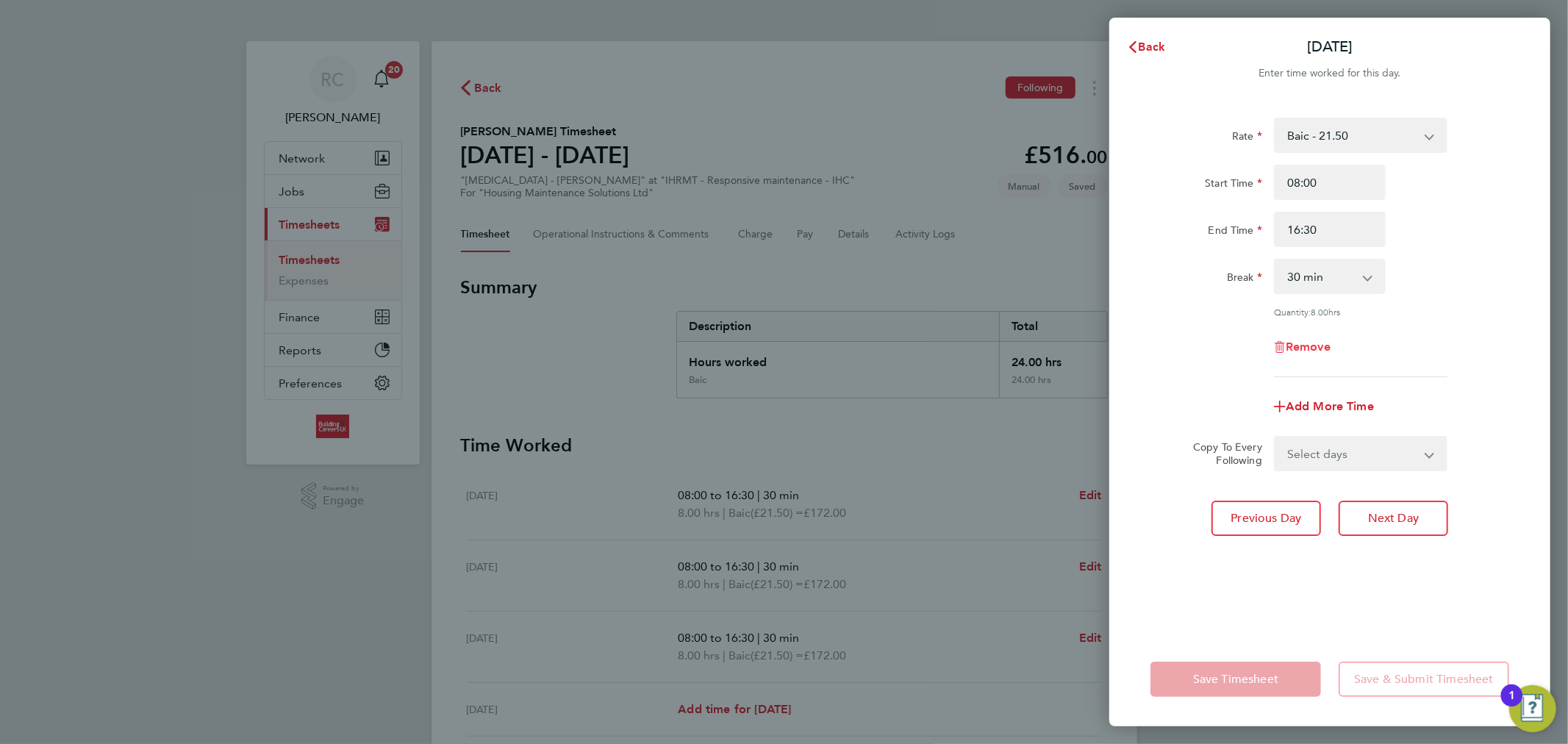
click at [1309, 352] on span "Remove" at bounding box center [1308, 346] width 44 height 14
select select "null"
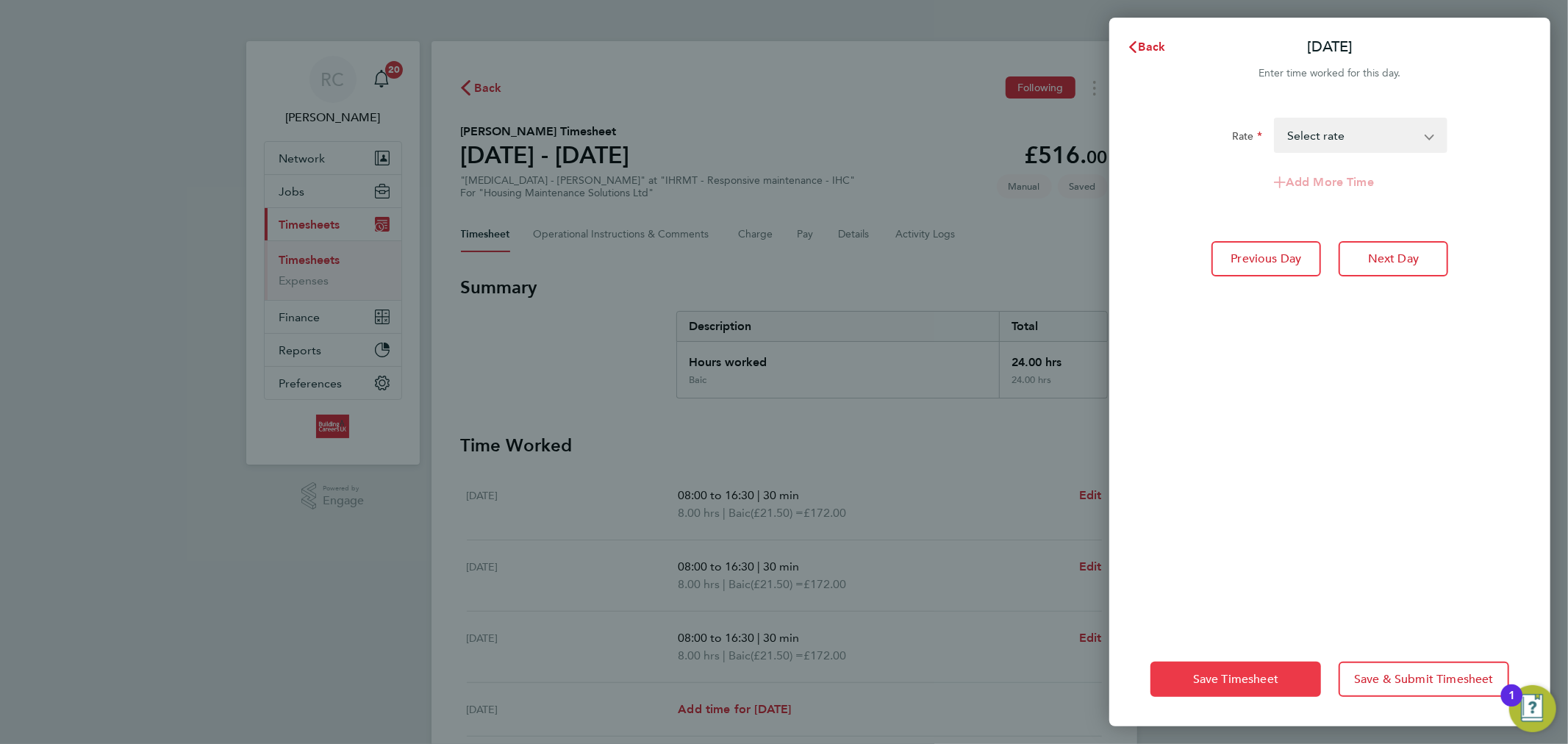
click at [1210, 671] on button "Save Timesheet" at bounding box center [1235, 678] width 170 height 36
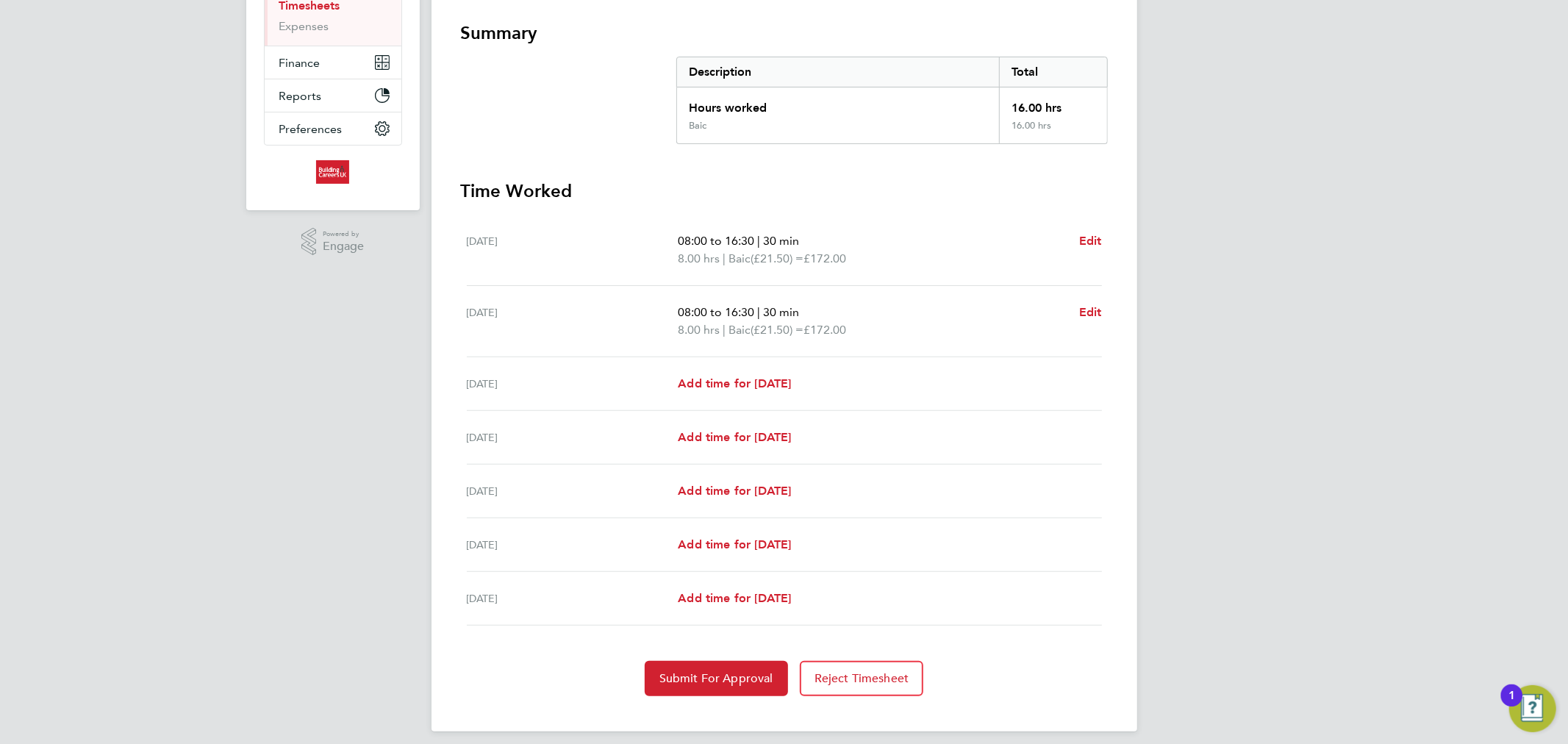
scroll to position [263, 0]
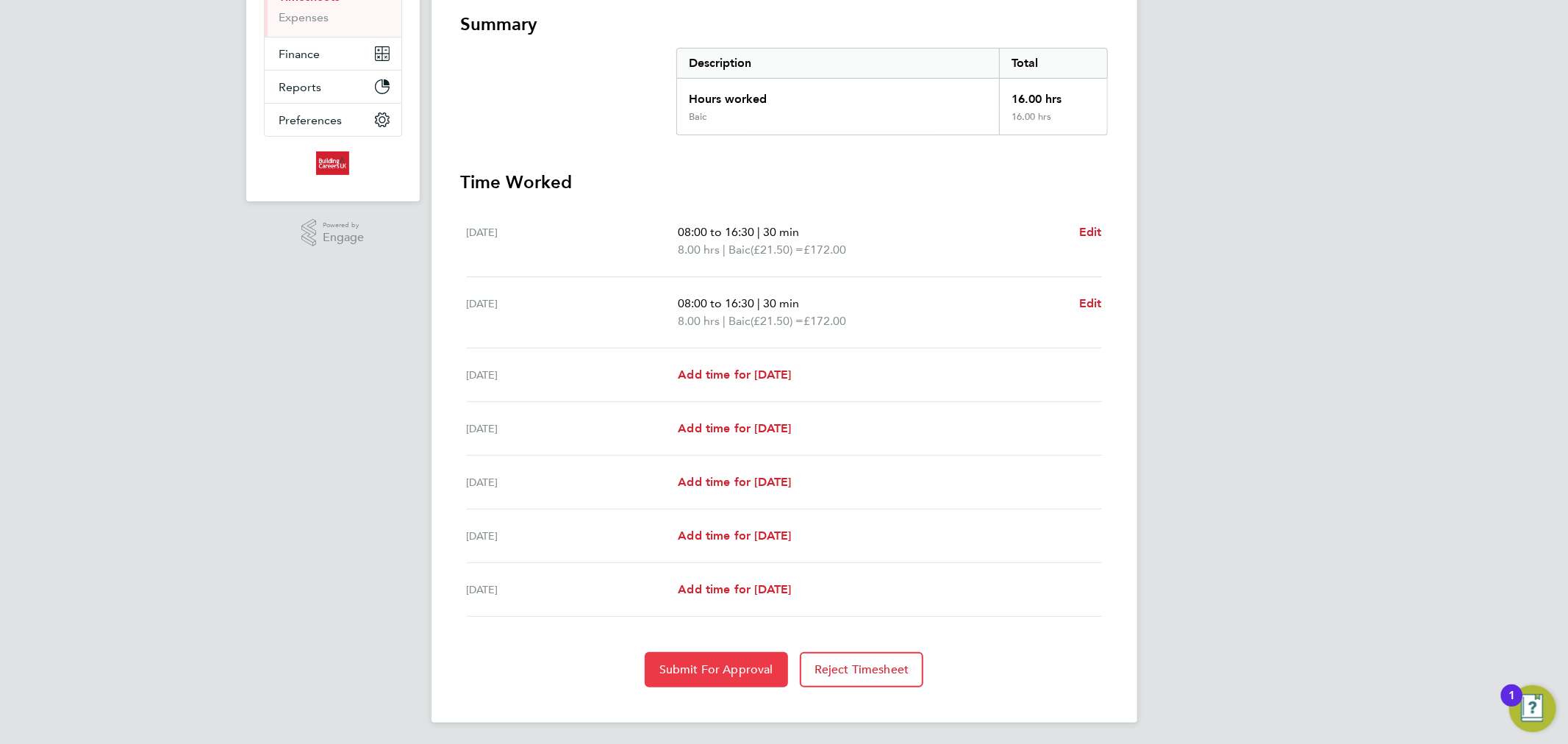
click at [751, 659] on button "Submit For Approval" at bounding box center [716, 670] width 143 height 36
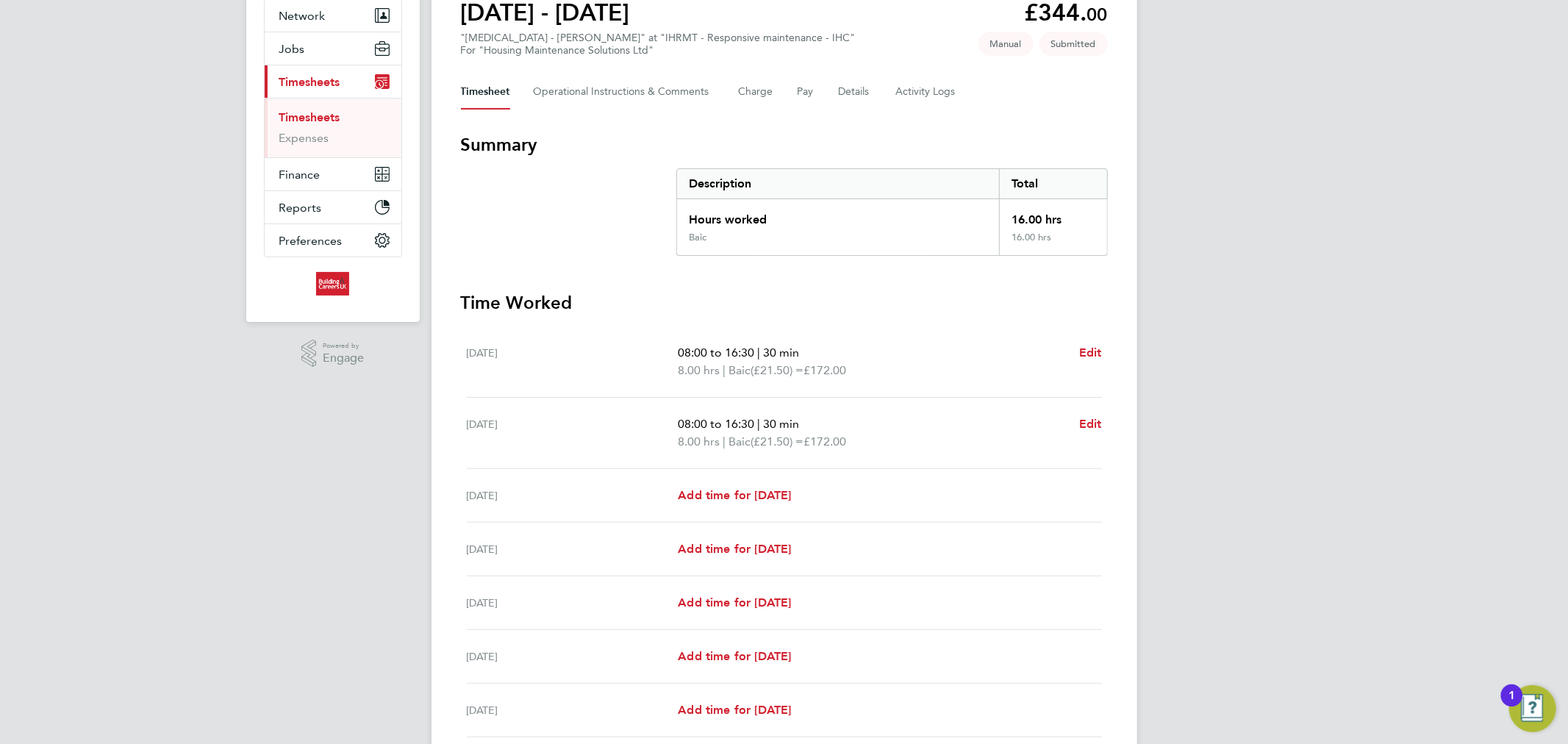
scroll to position [0, 0]
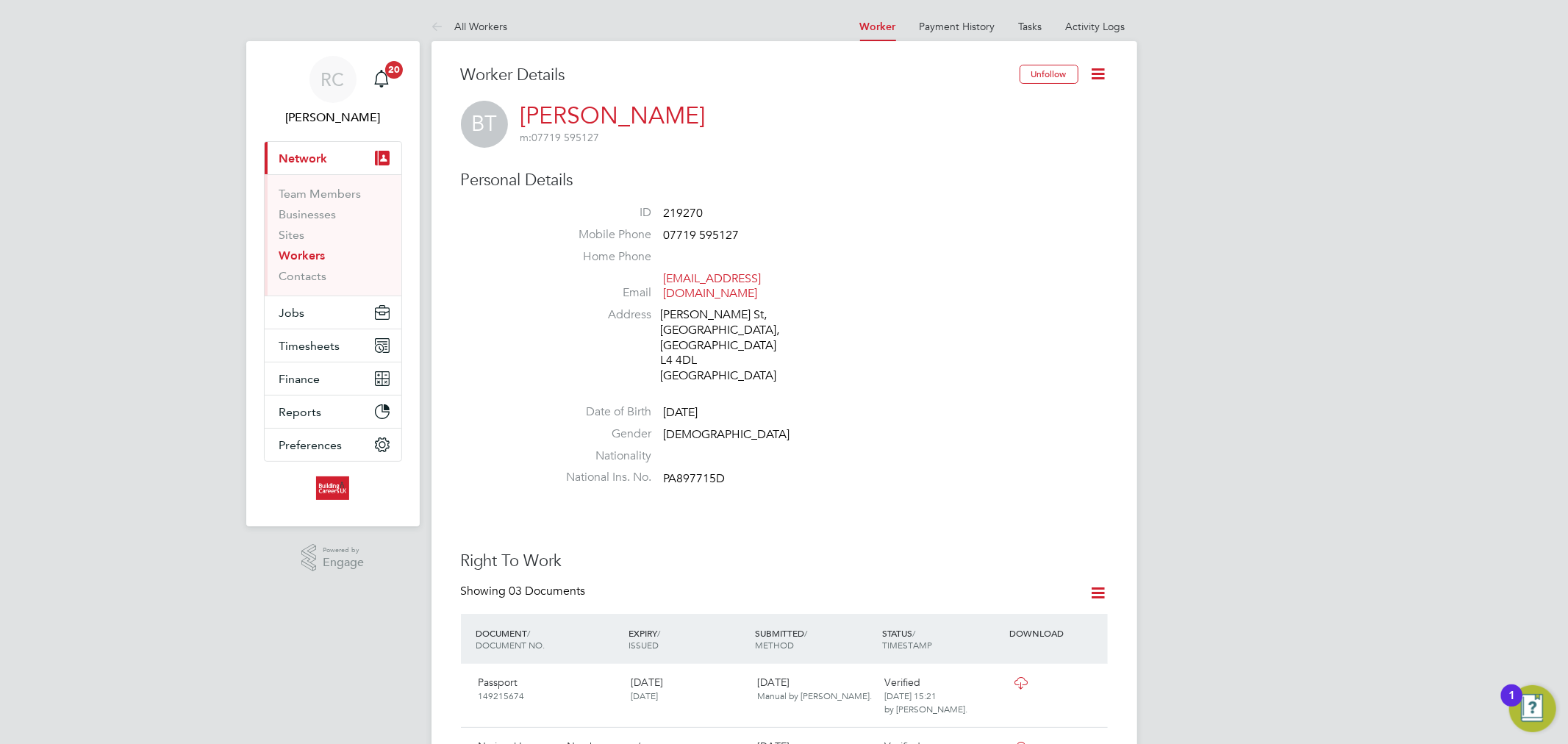
click at [281, 253] on link "Workers" at bounding box center [303, 255] width 46 height 14
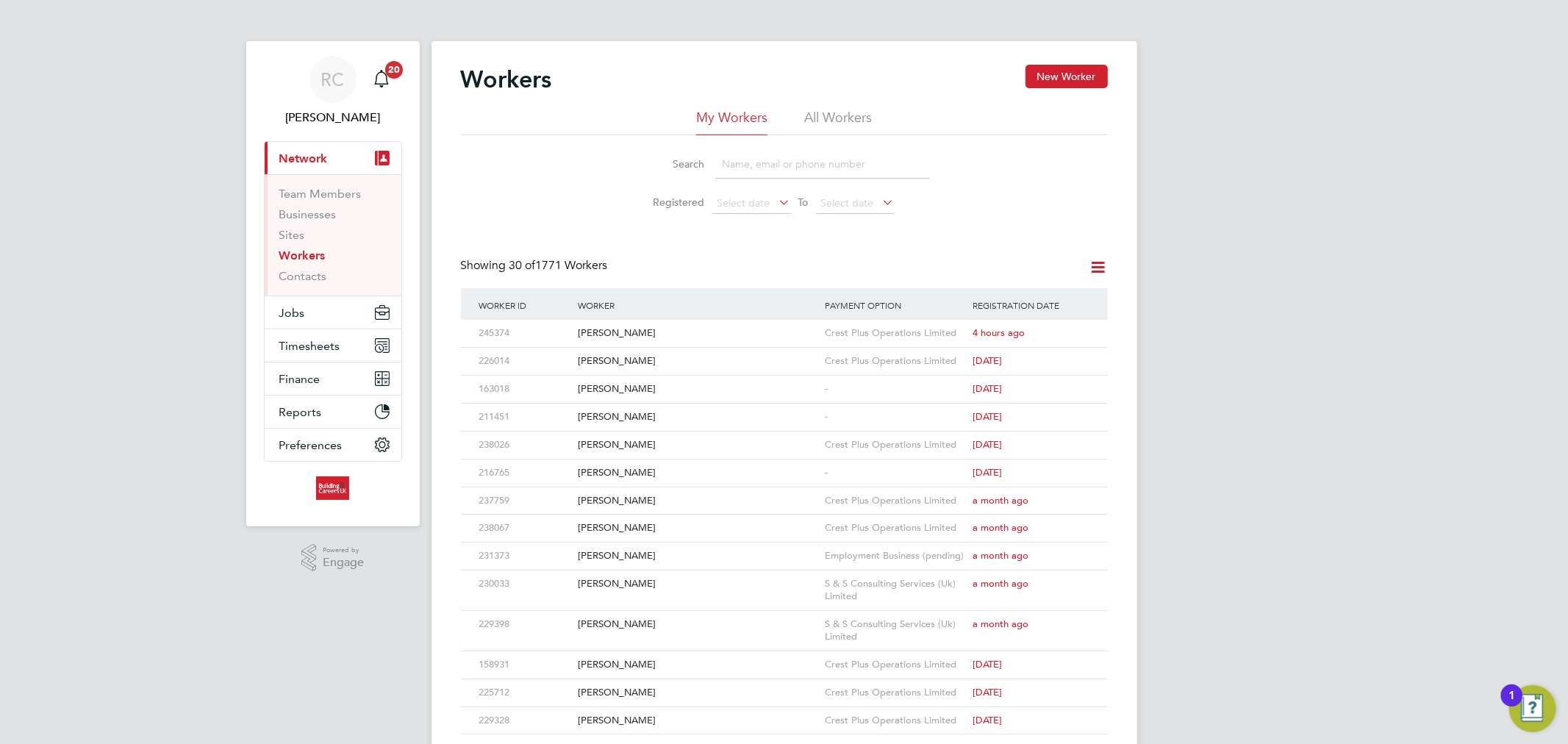
click at [807, 115] on li "All Workers" at bounding box center [838, 122] width 68 height 26
click at [866, 167] on input at bounding box center [823, 164] width 215 height 29
click at [1324, 300] on div "RC Rhys Cook Notifications 20 Applications: Current page: Network Team Members …" at bounding box center [784, 650] width 1568 height 1302
